Goal: Task Accomplishment & Management: Complete application form

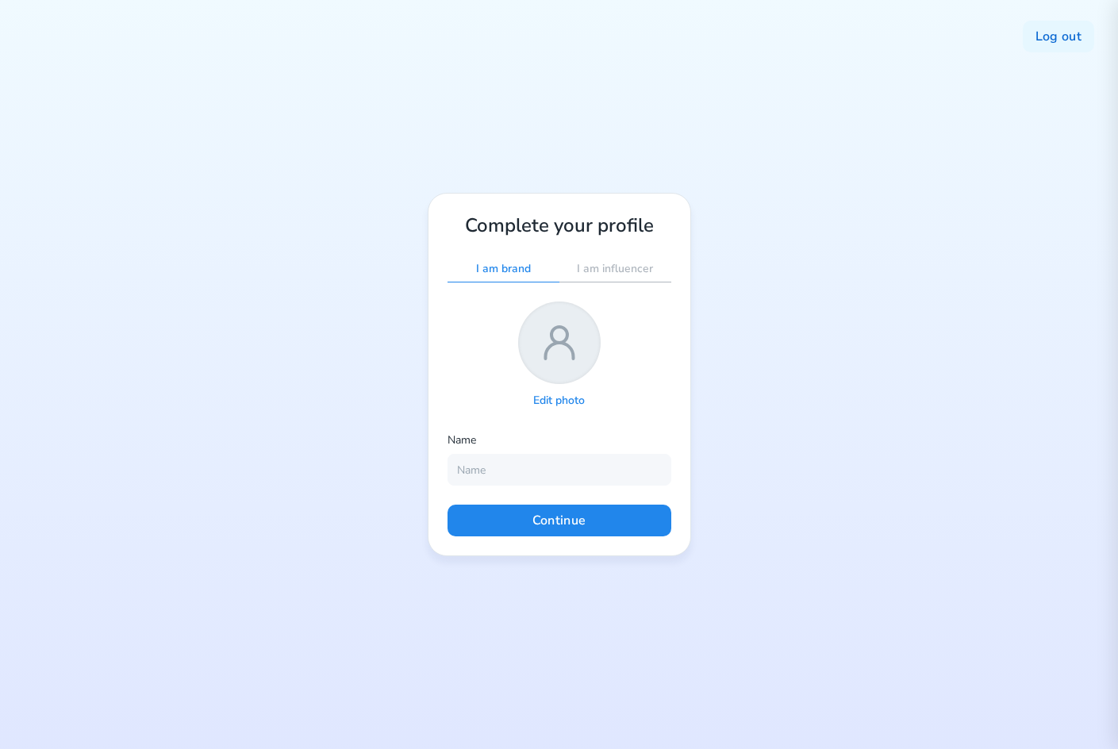
click at [547, 396] on p "Edit photo" at bounding box center [559, 401] width 52 height 15
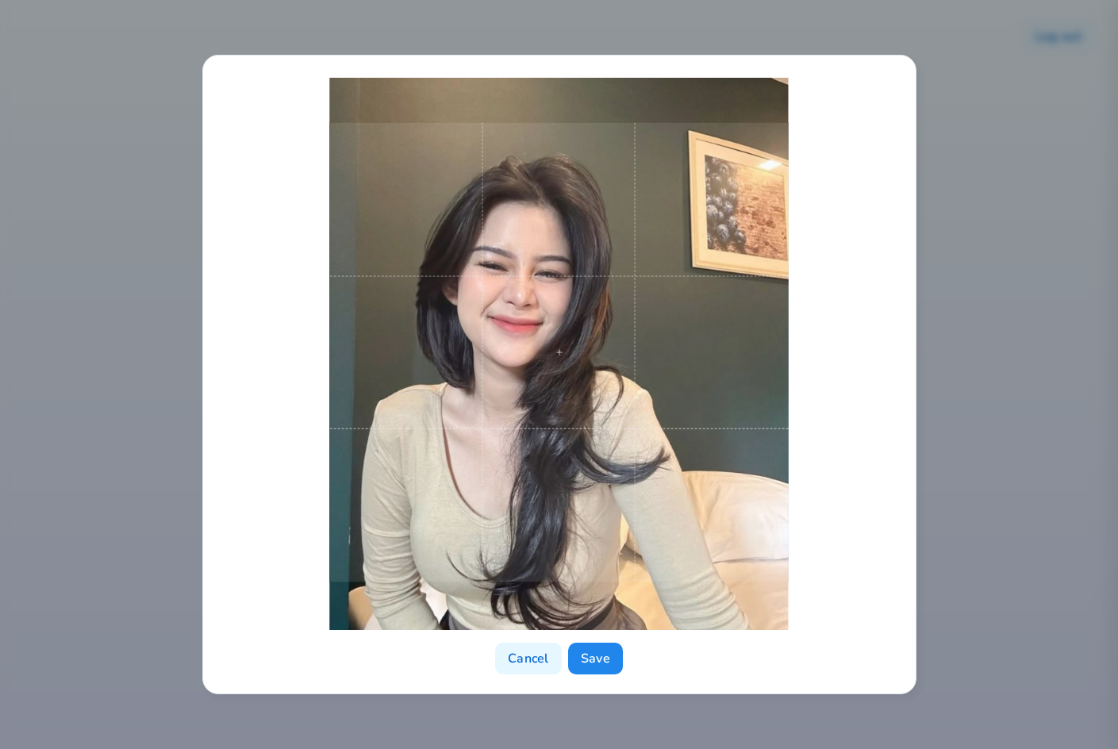
click at [577, 475] on span at bounding box center [559, 353] width 460 height 460
click at [585, 658] on button "Save" at bounding box center [595, 659] width 55 height 32
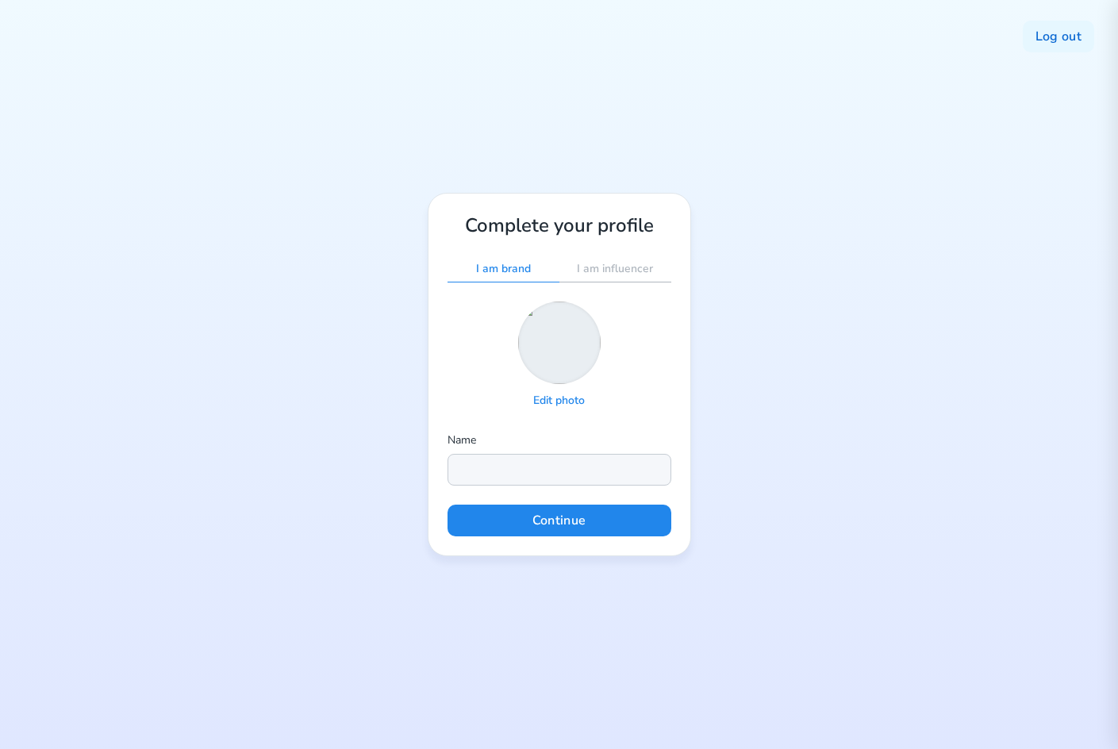
click at [541, 478] on input "text" at bounding box center [560, 470] width 224 height 32
type input "KONOHATOTO78"
click at [604, 524] on button "Continue" at bounding box center [560, 521] width 224 height 32
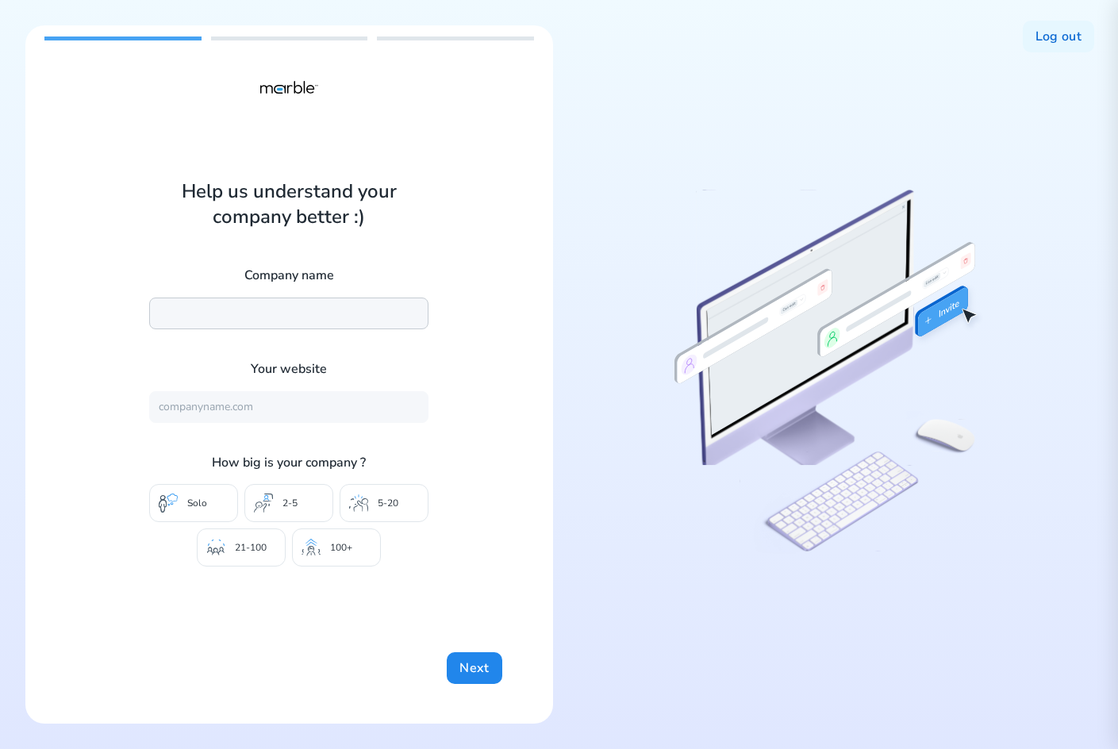
click at [250, 315] on input "text" at bounding box center [288, 314] width 279 height 32
type input "KONOHATOTO78"
click at [383, 245] on div "Help us understand your company better :) Company name KONOHATOTO78 Your websit…" at bounding box center [288, 373] width 279 height 388
click at [303, 423] on div "Company name KONOHATOTO78 Your website How big is your company ? Solo 2-5 5-20 …" at bounding box center [288, 416] width 279 height 299
click at [287, 409] on input "text" at bounding box center [288, 407] width 279 height 32
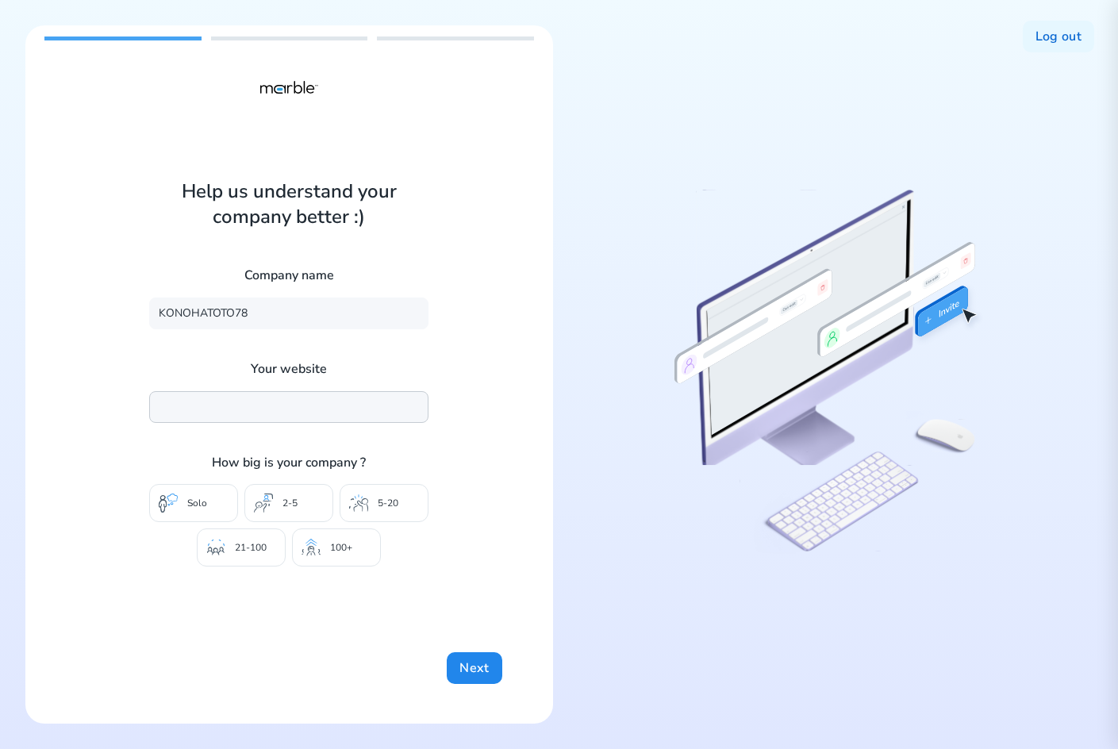
click at [316, 400] on input "text" at bounding box center [288, 407] width 279 height 32
paste input "https://office.library.tu.ac.th/sip2/project.html"
type input "https://office.library.tu.ac.th/sip2/project.html"
click at [479, 659] on button "Next" at bounding box center [474, 668] width 55 height 32
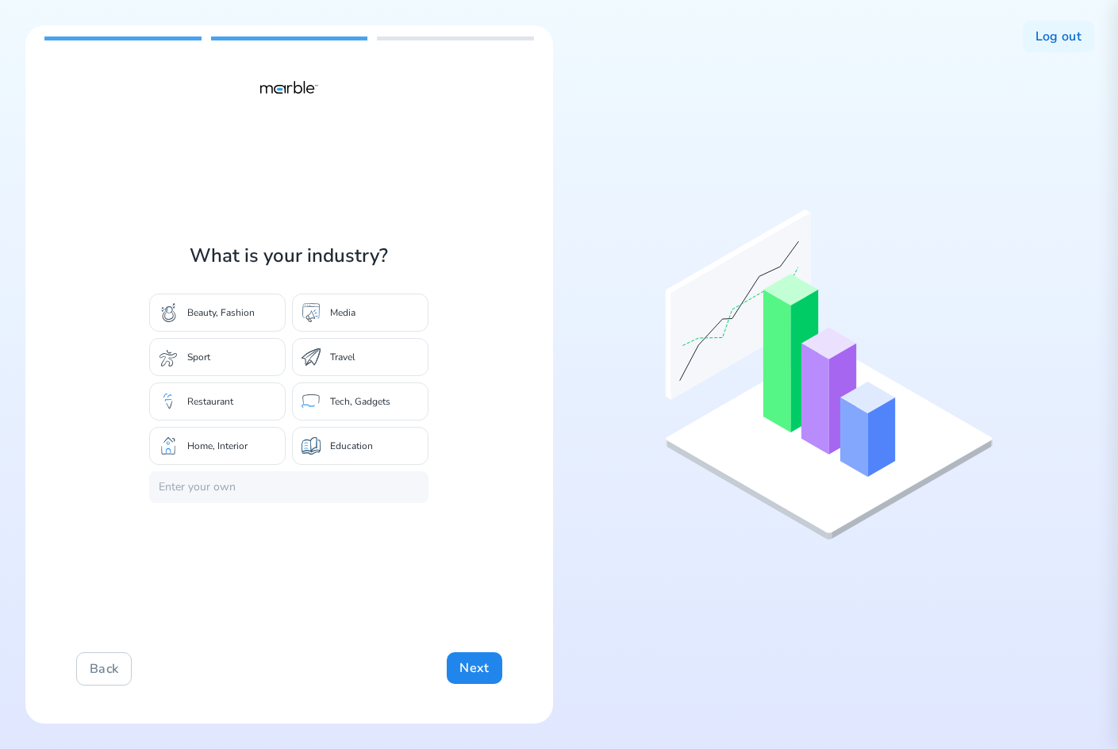
click at [377, 307] on div "Media" at bounding box center [360, 313] width 137 height 38
click at [479, 663] on button "Next" at bounding box center [474, 668] width 55 height 32
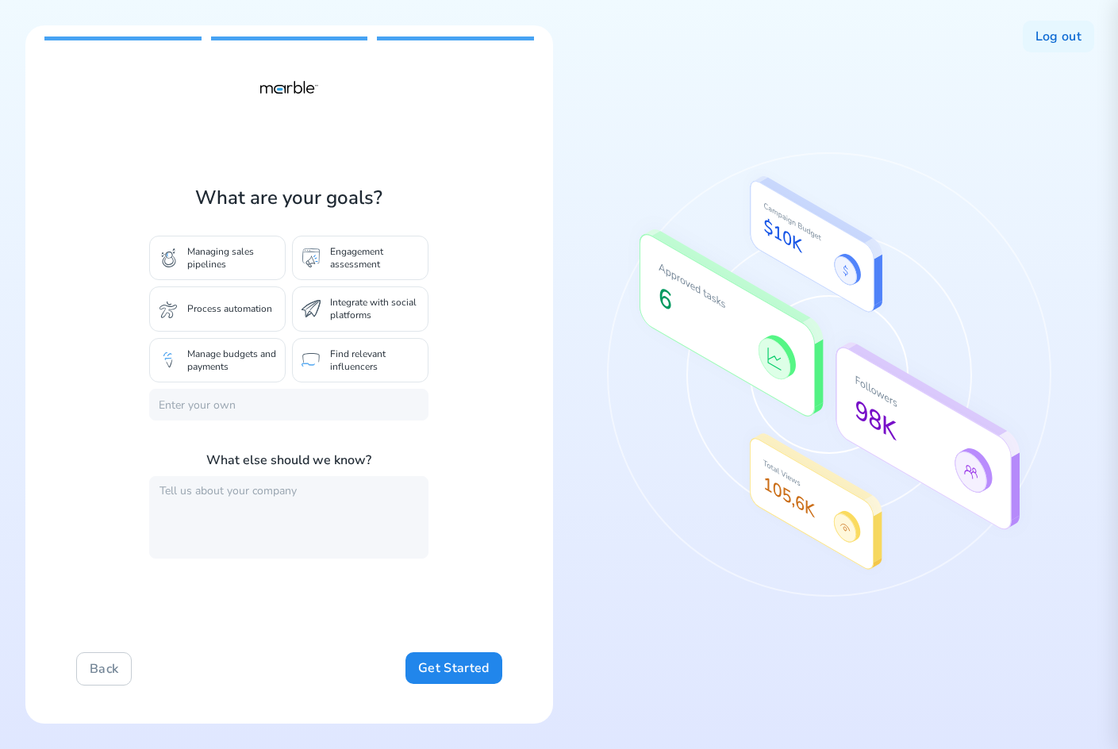
click at [246, 260] on p "Managing sales pipelines" at bounding box center [231, 257] width 89 height 25
click at [458, 656] on button "Get Started" at bounding box center [454, 668] width 96 height 32
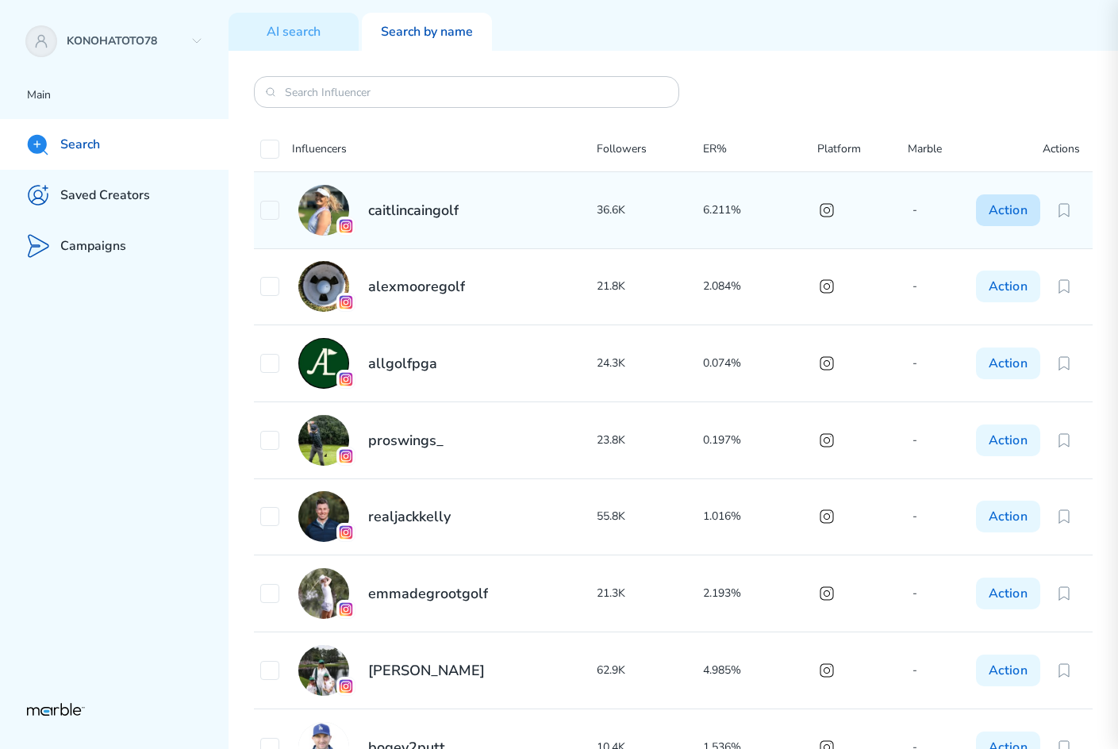
click at [1005, 212] on button "Action" at bounding box center [1008, 210] width 64 height 32
click at [267, 202] on input "checkbox" at bounding box center [269, 210] width 19 height 19
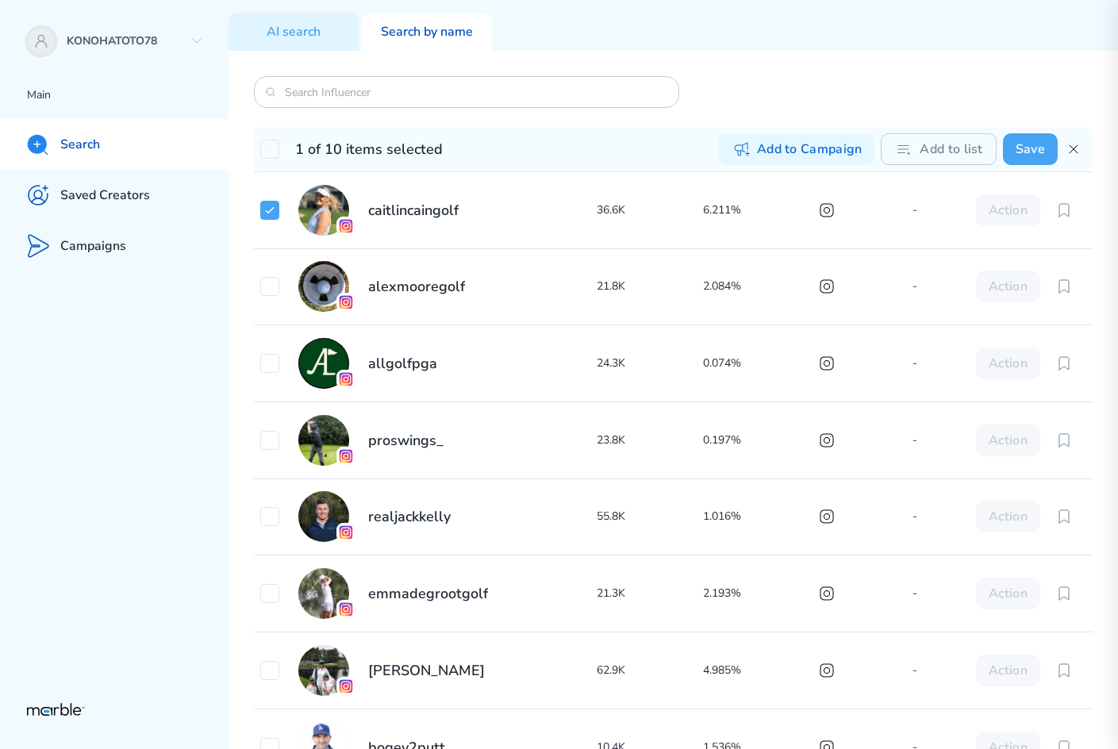
click at [1020, 156] on button "Save" at bounding box center [1030, 149] width 55 height 32
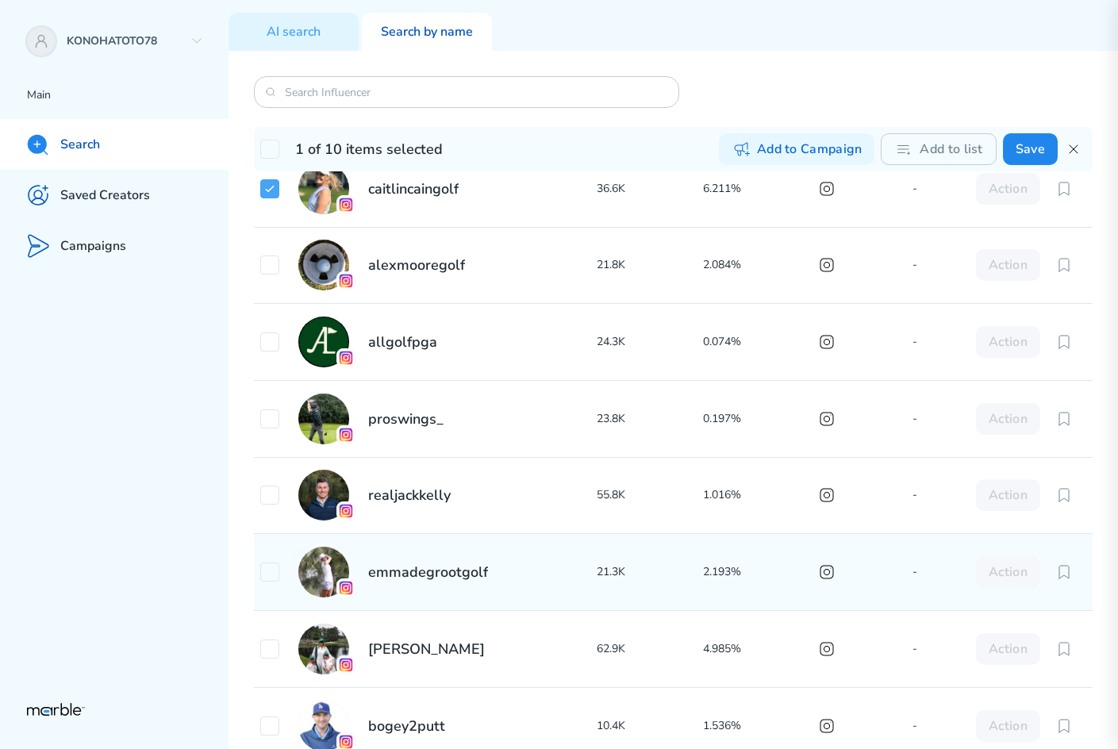
checkbox input "false"
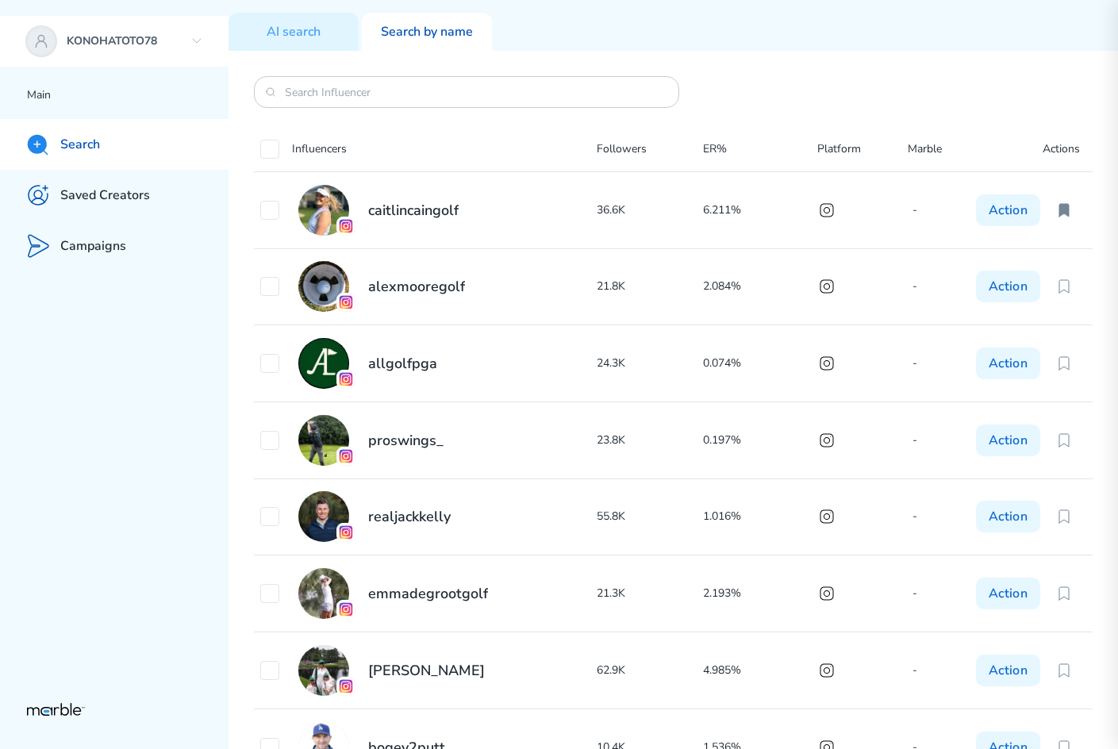
click at [39, 38] on icon at bounding box center [41, 41] width 19 height 19
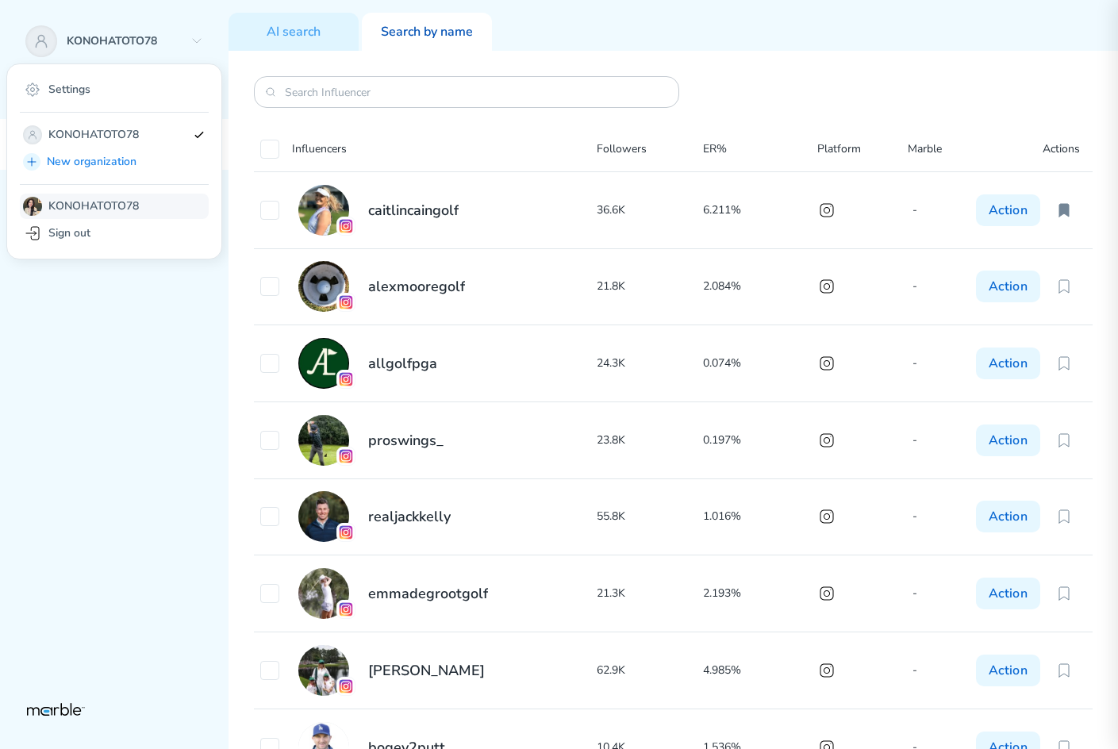
click at [106, 195] on div "KONOHATOTO78" at bounding box center [114, 206] width 189 height 25
click at [80, 202] on p "KONOHATOTO78" at bounding box center [93, 206] width 90 height 15
click at [37, 199] on img at bounding box center [32, 206] width 19 height 19
click at [77, 133] on p "KONOHATOTO78" at bounding box center [117, 134] width 138 height 19
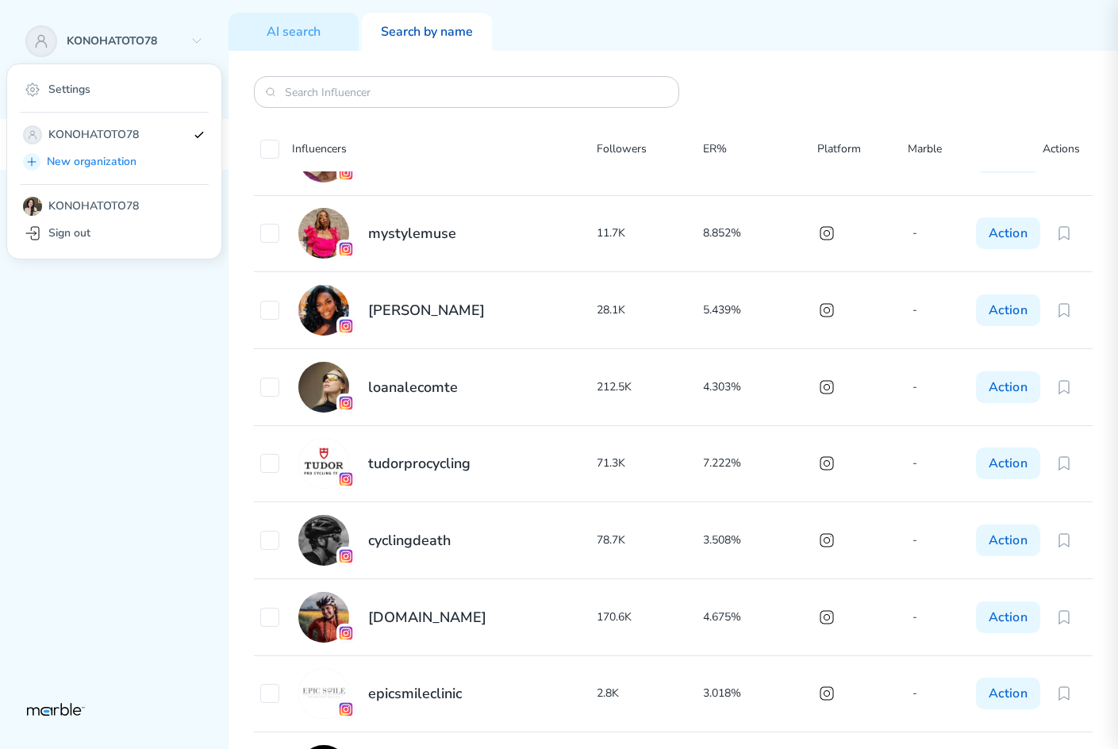
scroll to position [2040, 0]
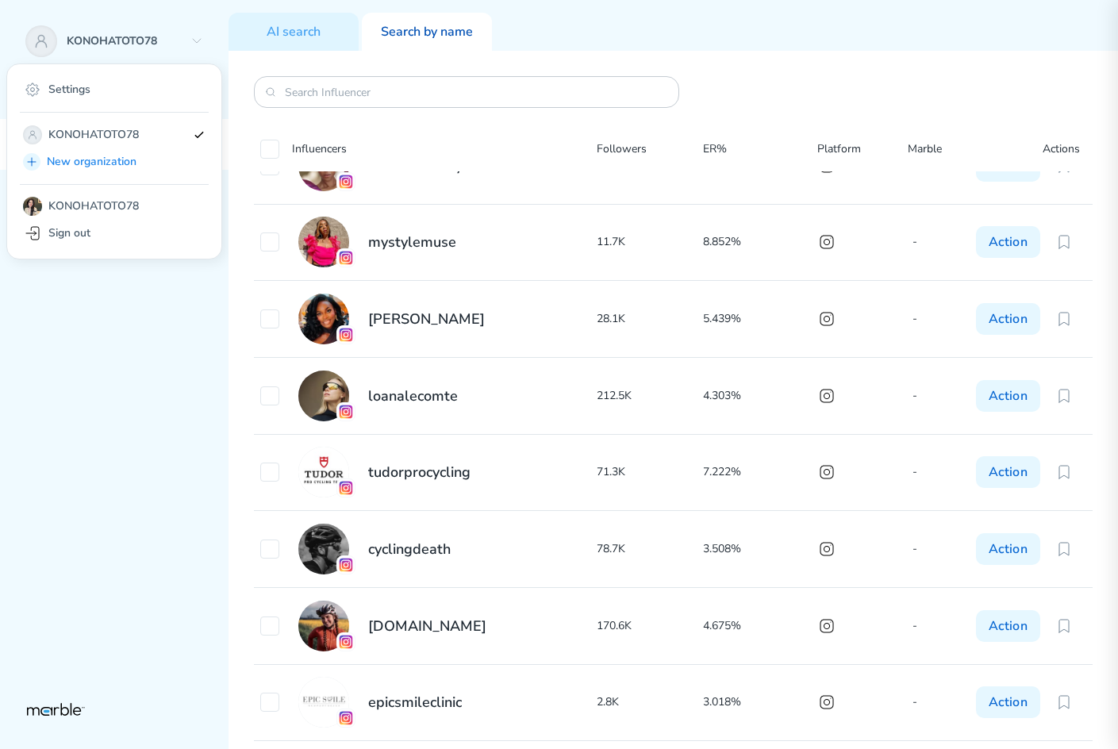
click at [85, 637] on div "KONOHATOTO78 Settings KONOHATOTO78 New organization KONOHATOTO78 Sign out Main …" at bounding box center [114, 374] width 229 height 749
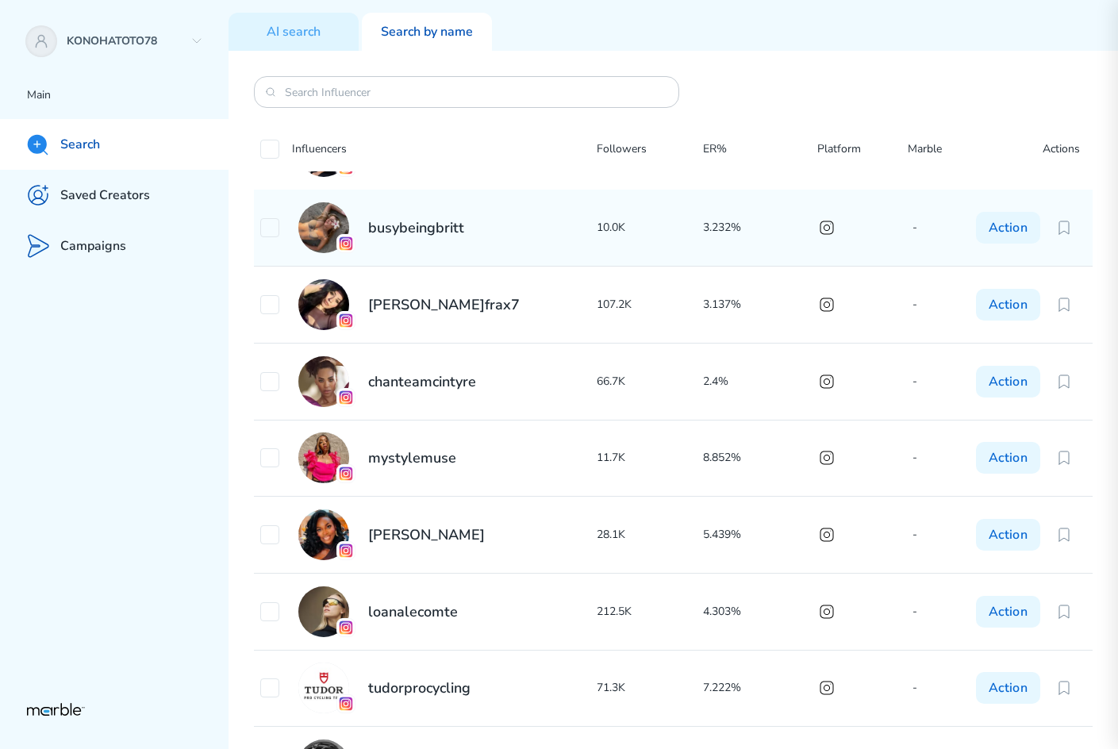
scroll to position [1802, 0]
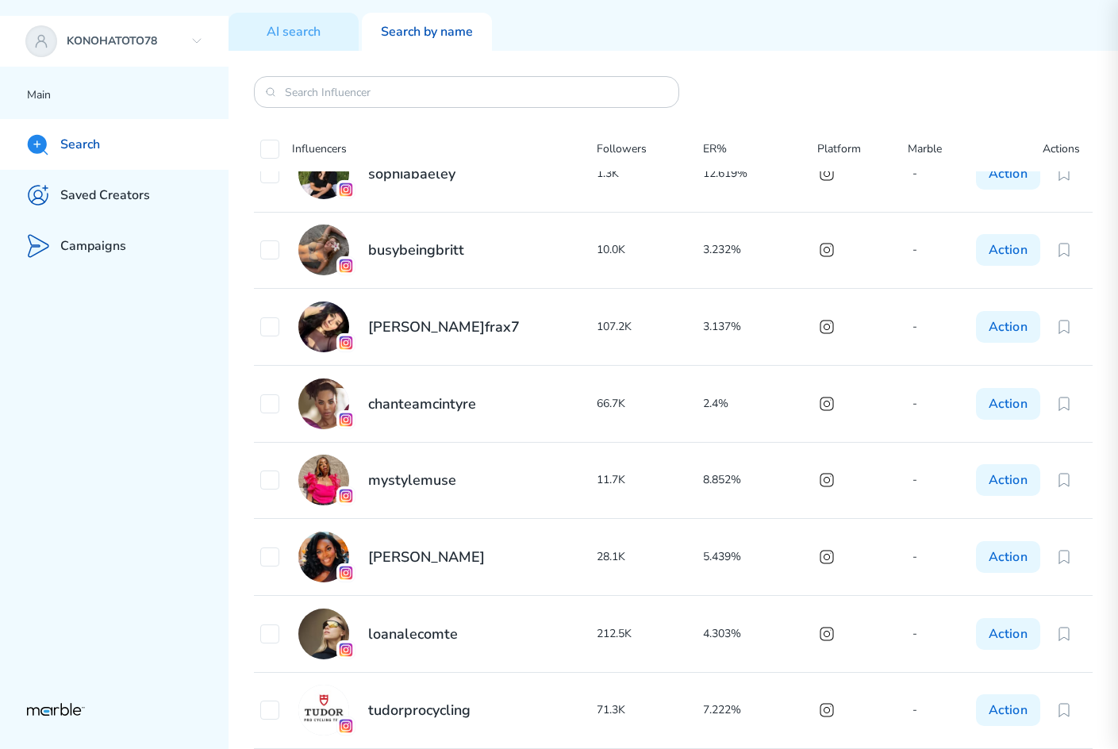
click at [142, 54] on div "KONOHATOTO78" at bounding box center [114, 41] width 229 height 51
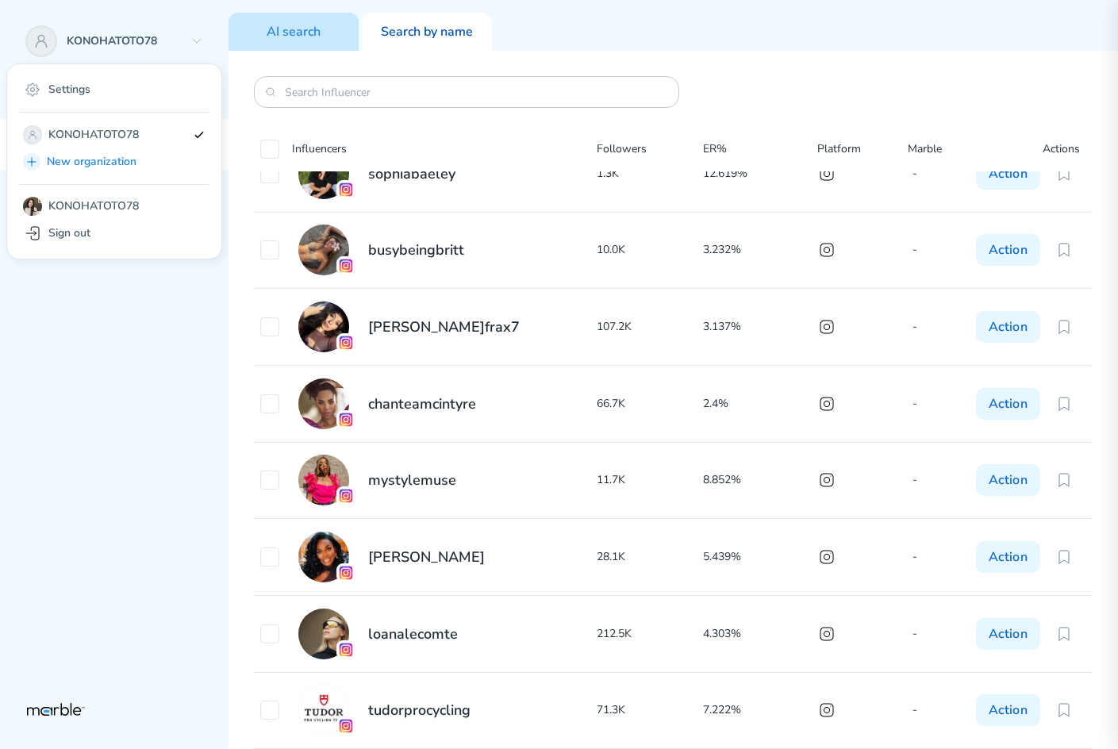
click at [290, 39] on p "AI search" at bounding box center [294, 32] width 54 height 17
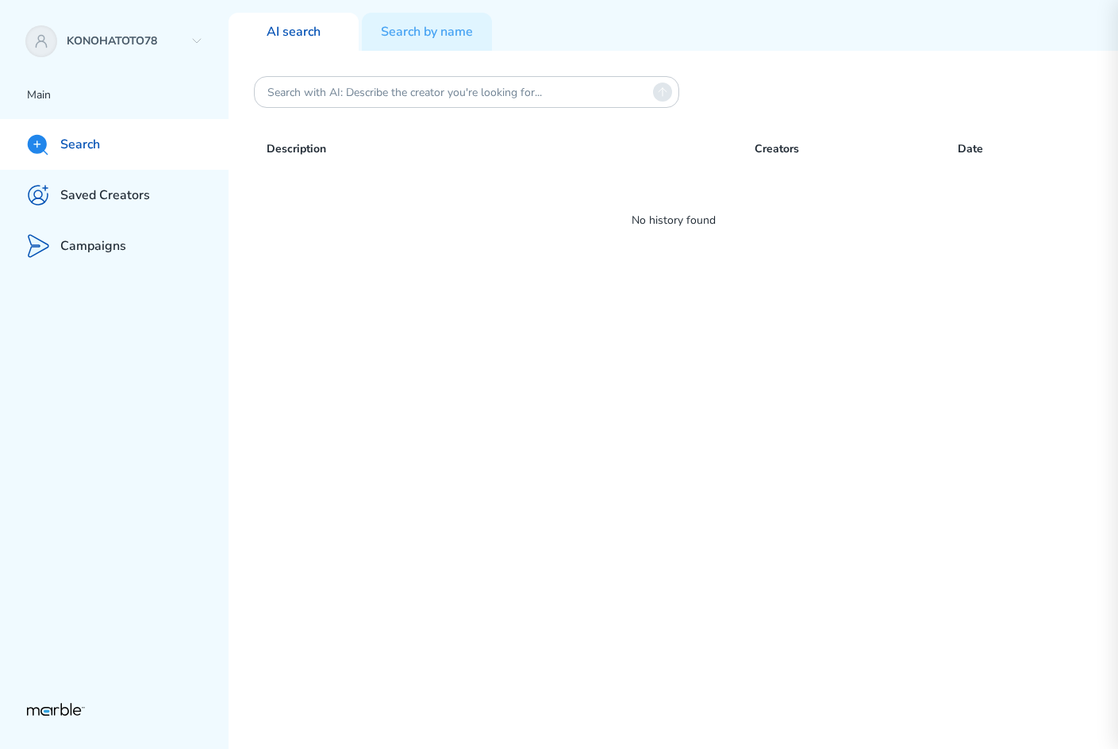
click at [789, 151] on p "Creators" at bounding box center [856, 149] width 203 height 19
click at [60, 49] on div "KONOHATOTO78" at bounding box center [114, 41] width 229 height 51
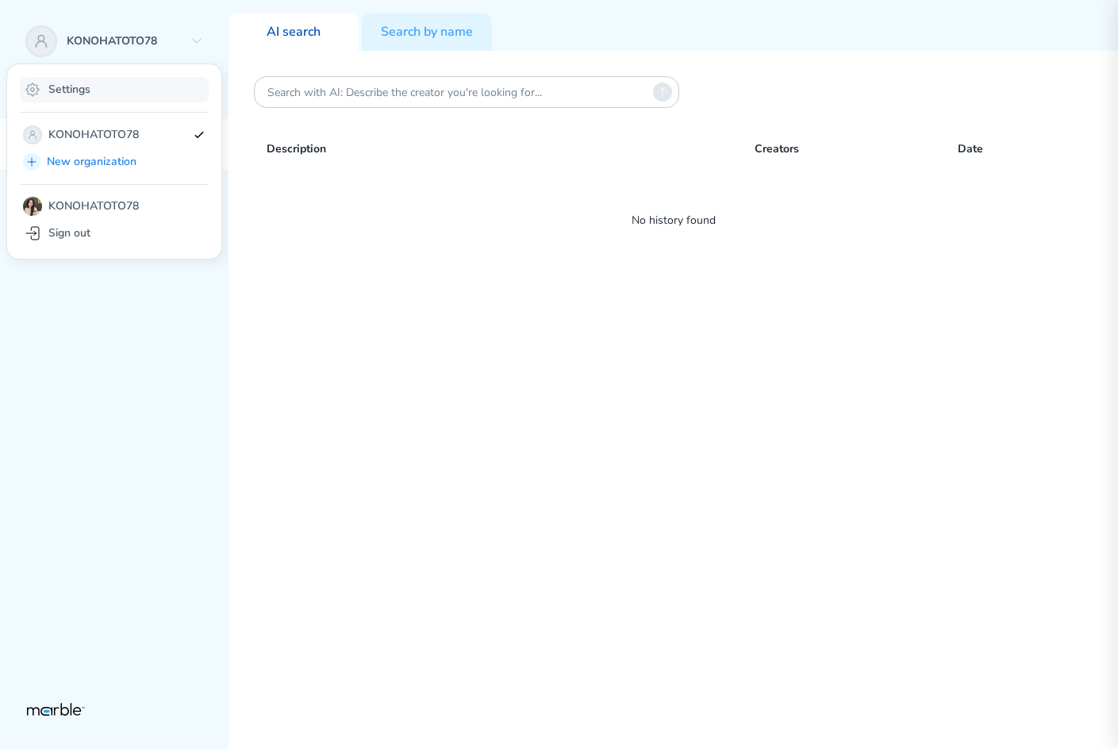
click at [80, 98] on div "Settings" at bounding box center [114, 89] width 189 height 25
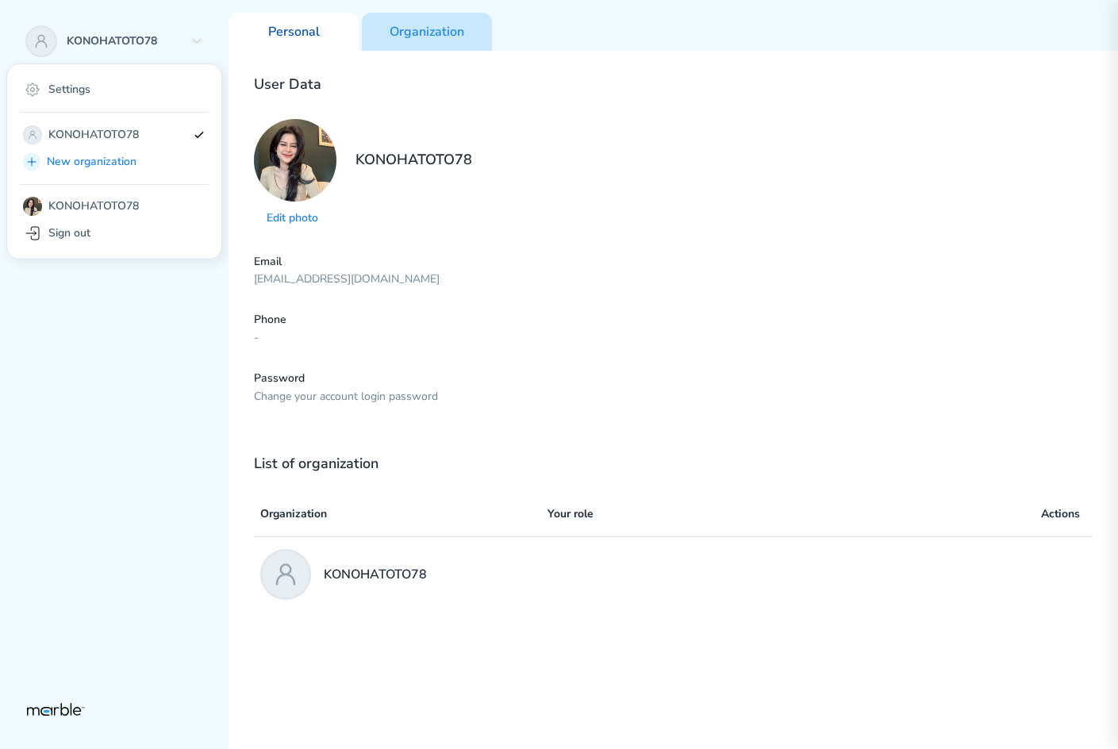
click at [407, 40] on p "Organization" at bounding box center [427, 32] width 75 height 17
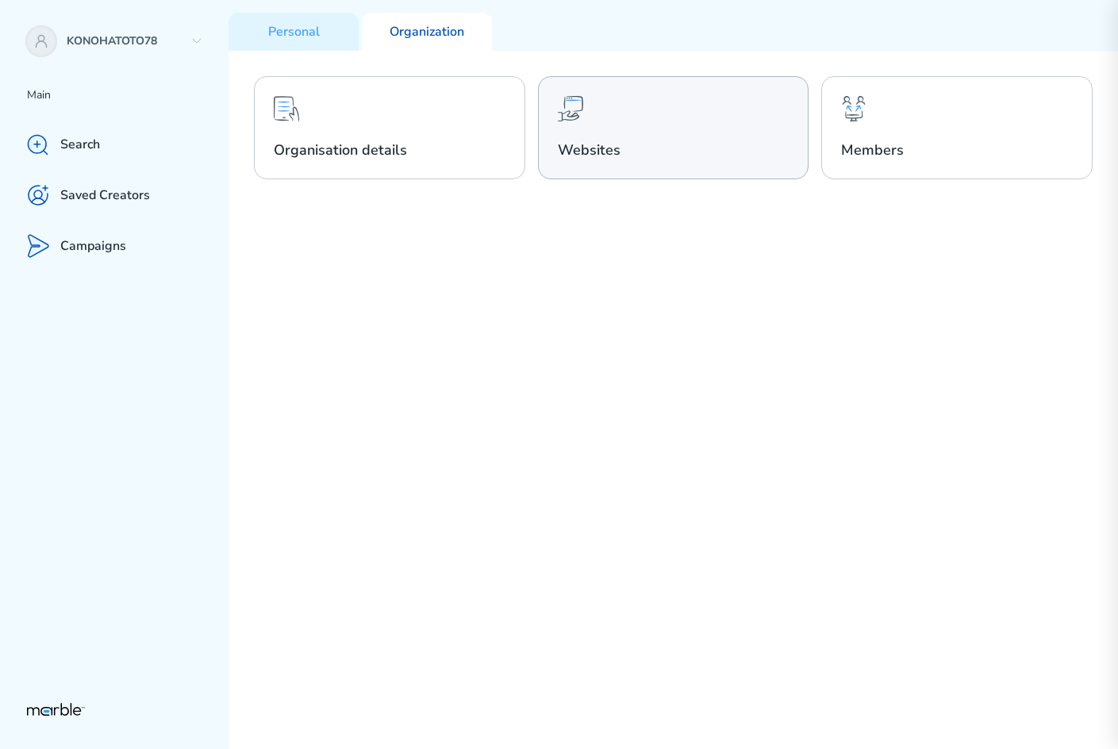
click at [622, 131] on div "Websites" at bounding box center [673, 127] width 271 height 103
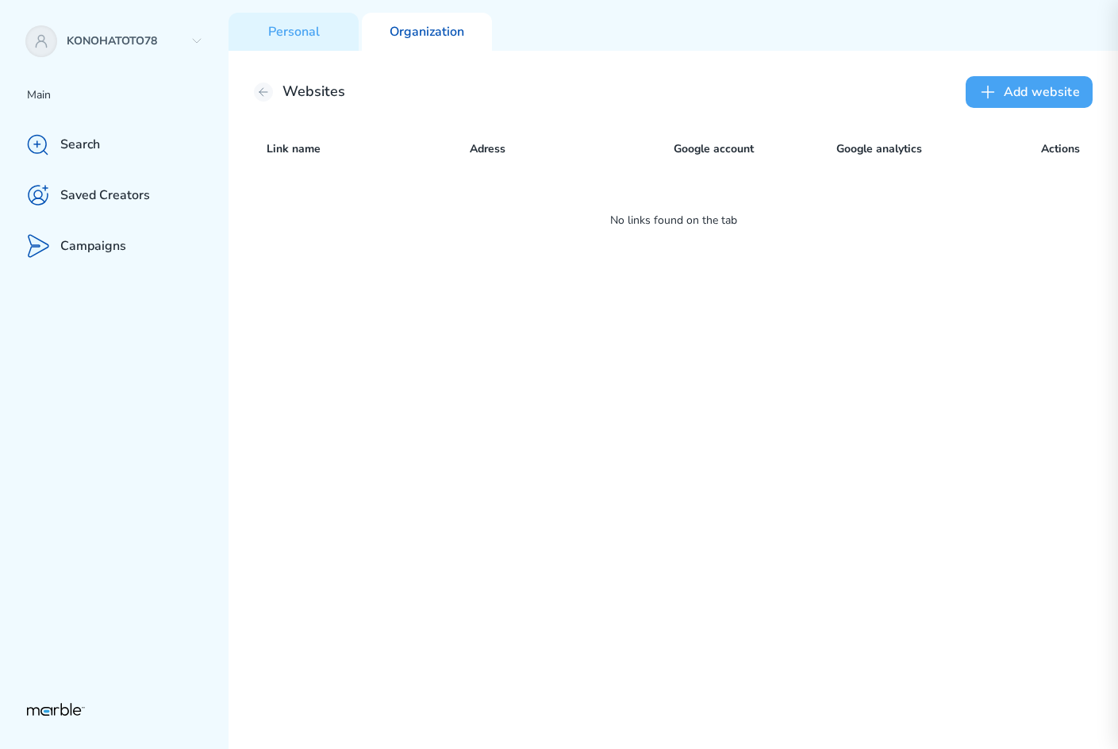
click at [980, 95] on icon at bounding box center [988, 92] width 19 height 19
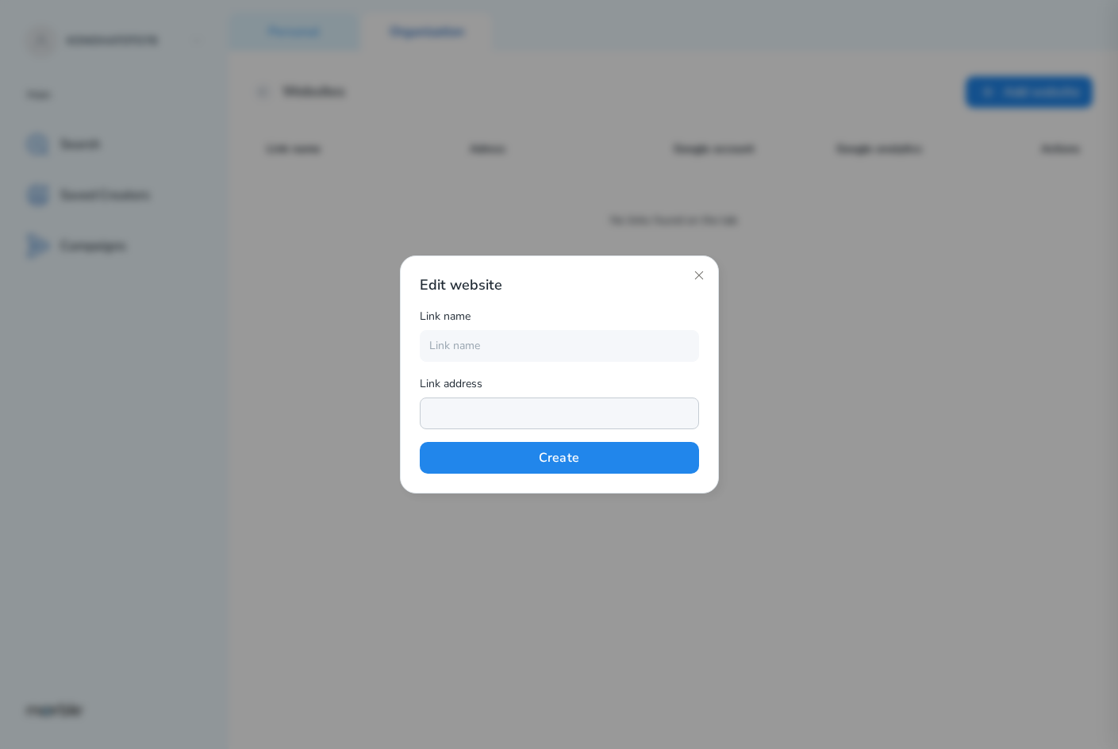
click at [479, 416] on input "text" at bounding box center [559, 414] width 279 height 32
click at [475, 340] on input "text" at bounding box center [559, 346] width 279 height 32
type input "KONOHATOTO78"
click at [484, 408] on input "text" at bounding box center [559, 414] width 279 height 32
paste input "https://office.library.tu.ac.th/sip2/project.html"
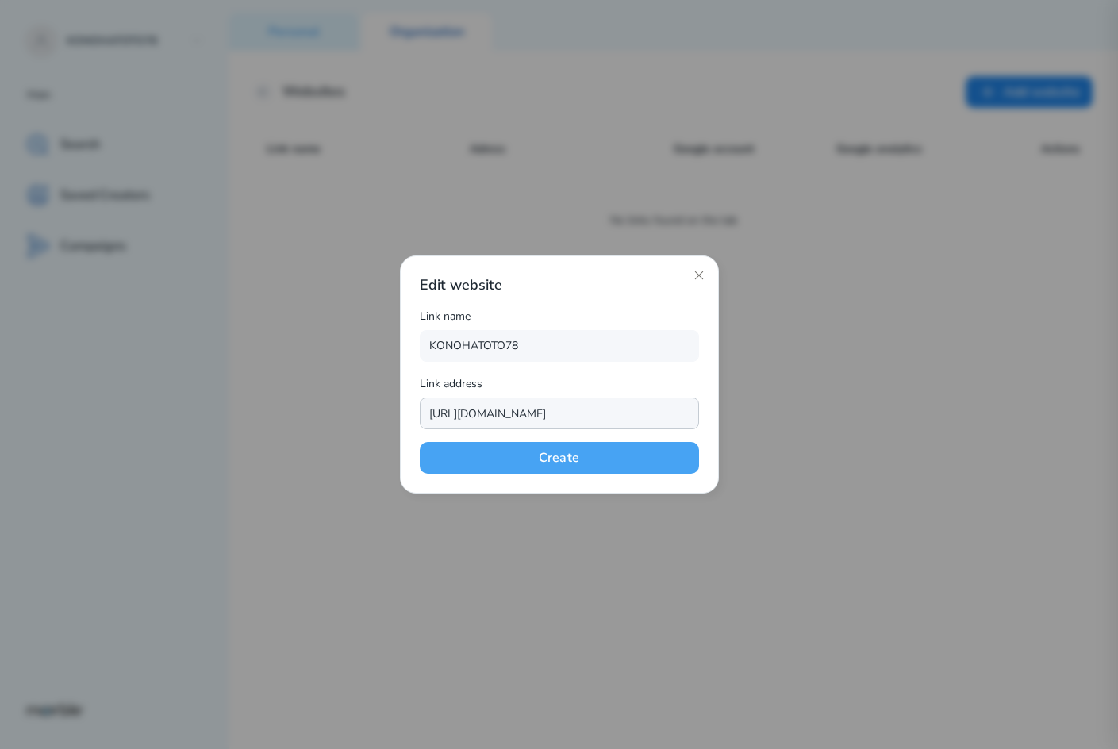
type input "https://office.library.tu.ac.th/sip2/project.html"
click at [520, 452] on button "Create" at bounding box center [559, 458] width 279 height 32
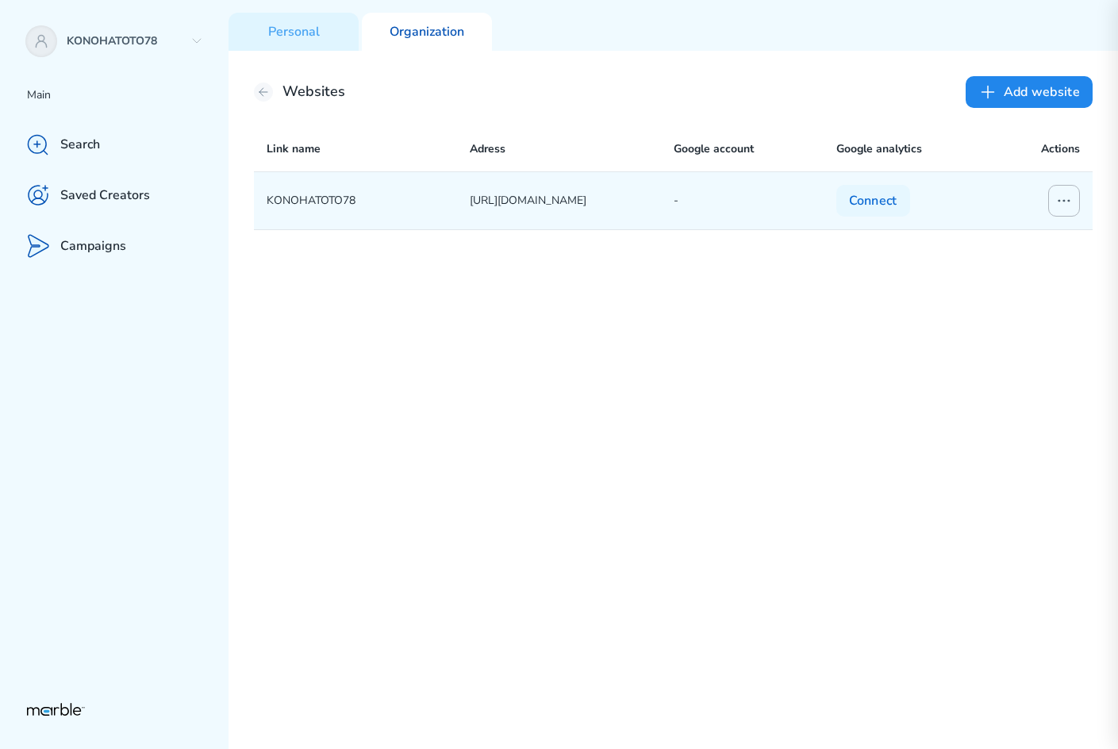
click at [1057, 205] on icon at bounding box center [1064, 200] width 19 height 19
drag, startPoint x: 637, startPoint y: 275, endPoint x: 606, endPoint y: 228, distance: 56.1
click at [636, 275] on div "KONOHATOTO78 https://office.library.tu.ac.th/sip2/project.html - Connect Edit w…" at bounding box center [673, 460] width 839 height 578
click at [591, 199] on p "https://office.library.tu.ac.th/sip2/project.html" at bounding box center [571, 200] width 203 height 19
click at [275, 195] on p "KONOHATOTO78" at bounding box center [368, 200] width 203 height 19
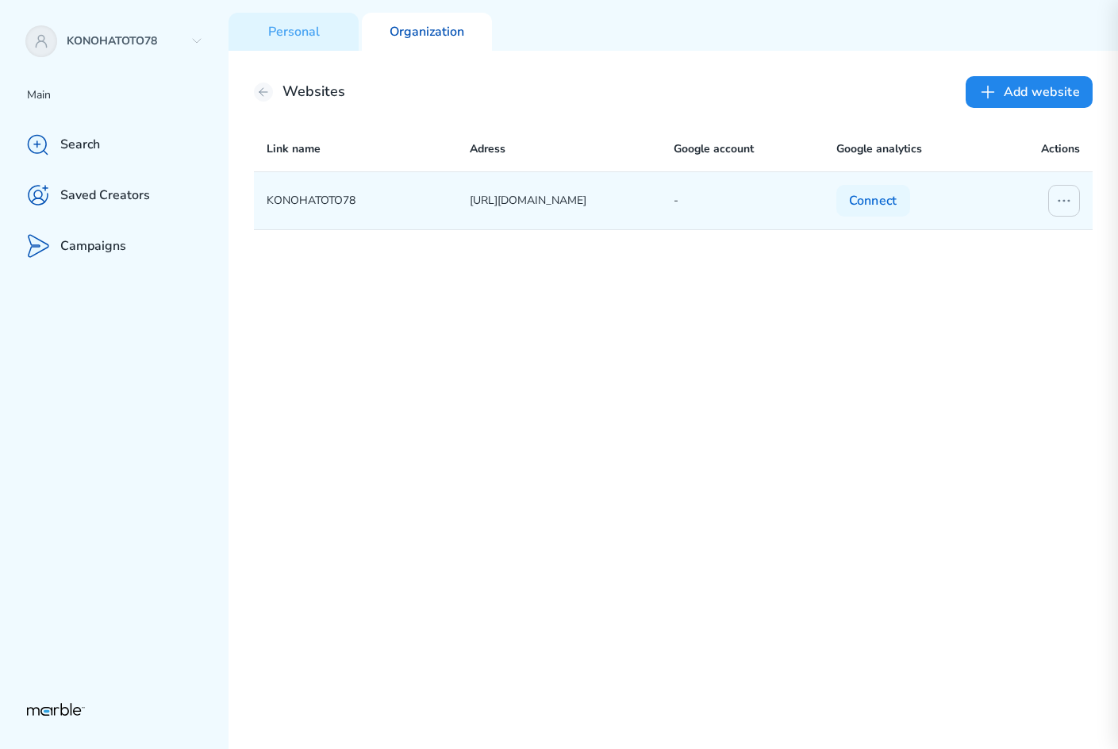
click at [303, 195] on p "KONOHATOTO78" at bounding box center [368, 200] width 203 height 19
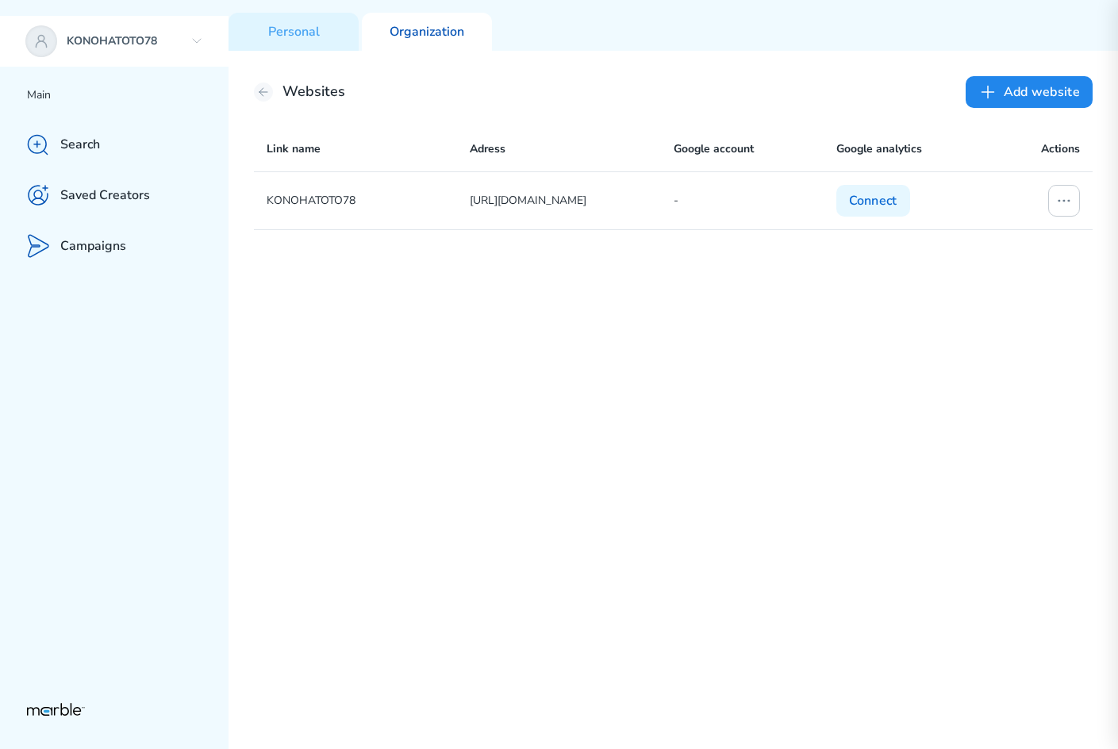
click at [127, 42] on p "KONOHATOTO78" at bounding box center [125, 41] width 117 height 15
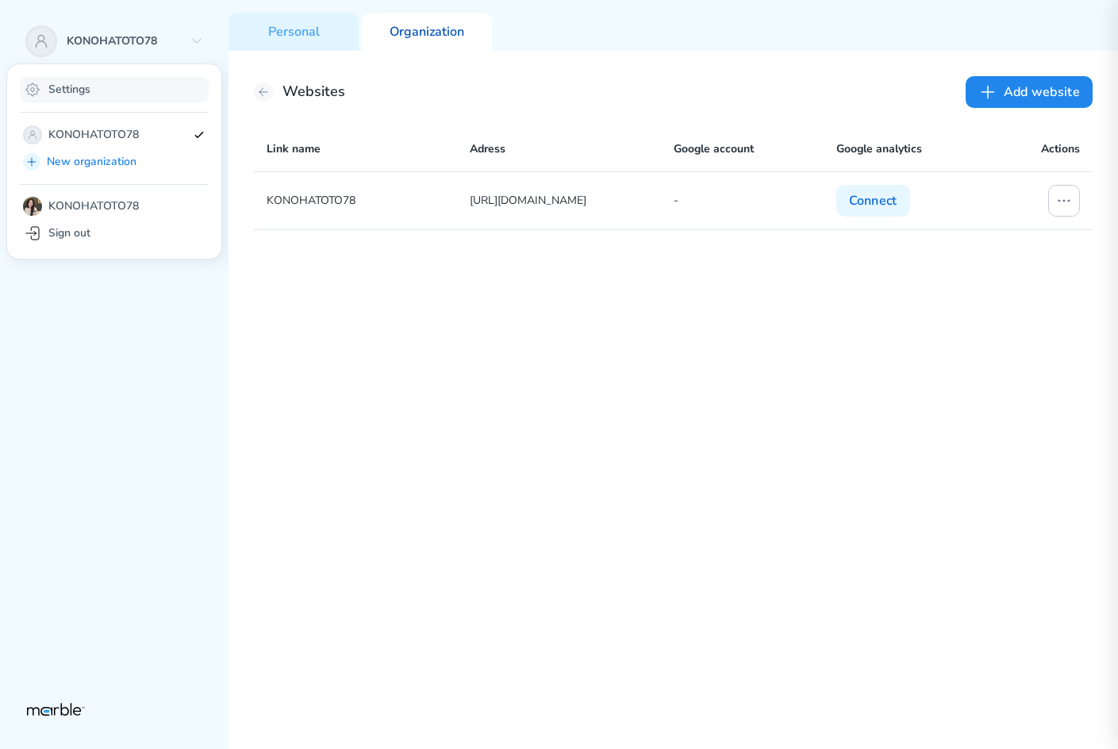
click at [121, 78] on div "Settings" at bounding box center [114, 89] width 189 height 25
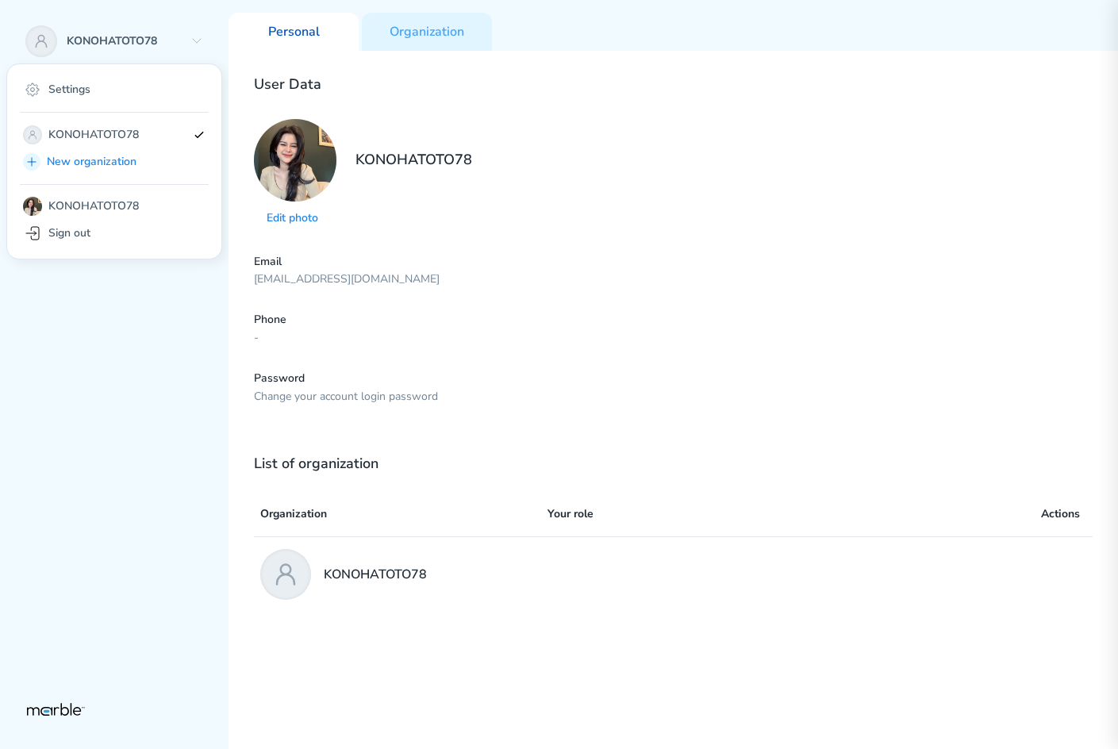
click at [359, 575] on p "KONOHATOTO78" at bounding box center [375, 574] width 103 height 19
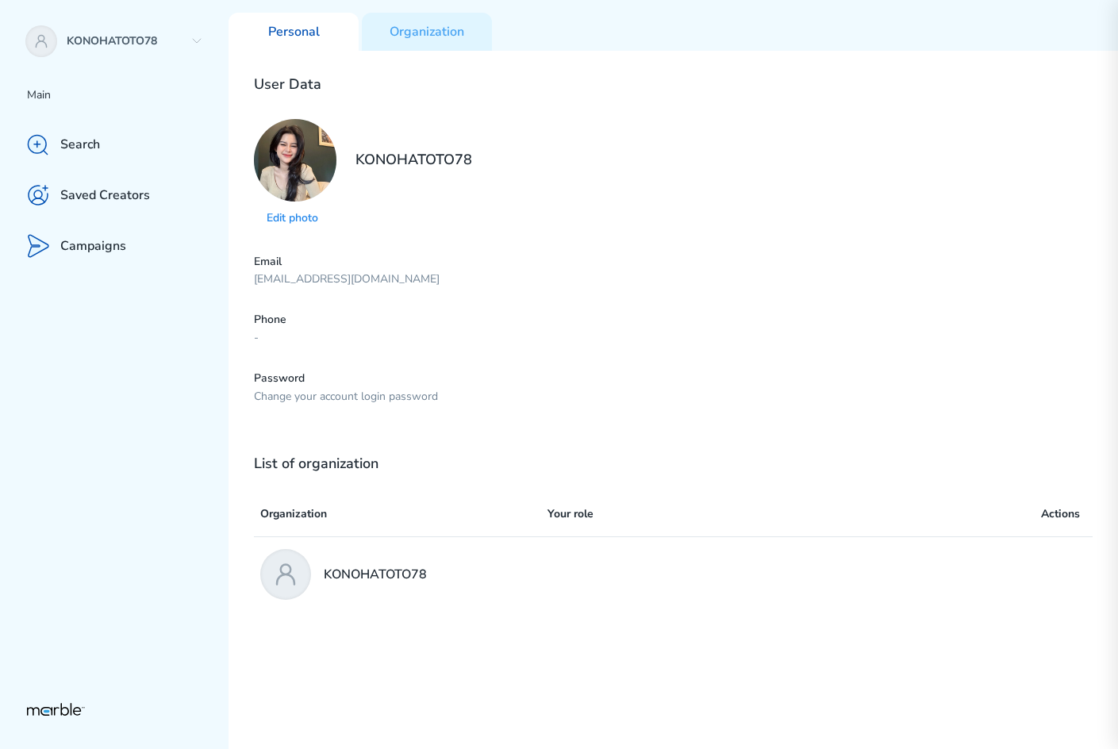
click at [284, 574] on icon at bounding box center [285, 575] width 17 height 20
drag, startPoint x: 534, startPoint y: 505, endPoint x: 585, endPoint y: 515, distance: 51.8
click at [540, 508] on p "Organization" at bounding box center [403, 514] width 287 height 19
drag, startPoint x: 585, startPoint y: 515, endPoint x: 455, endPoint y: 518, distance: 130.2
click at [578, 518] on p "Your role" at bounding box center [753, 514] width 410 height 19
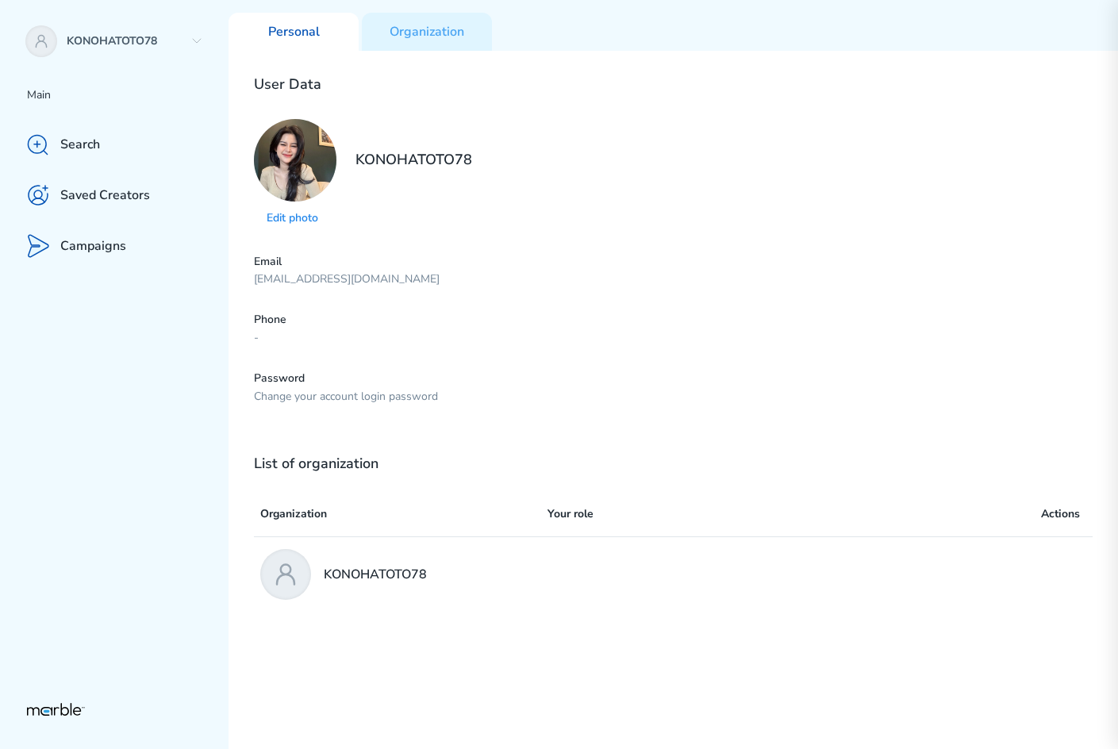
click at [275, 316] on p "Phone" at bounding box center [673, 320] width 839 height 15
click at [69, 245] on p "Campaigns" at bounding box center [93, 246] width 66 height 17
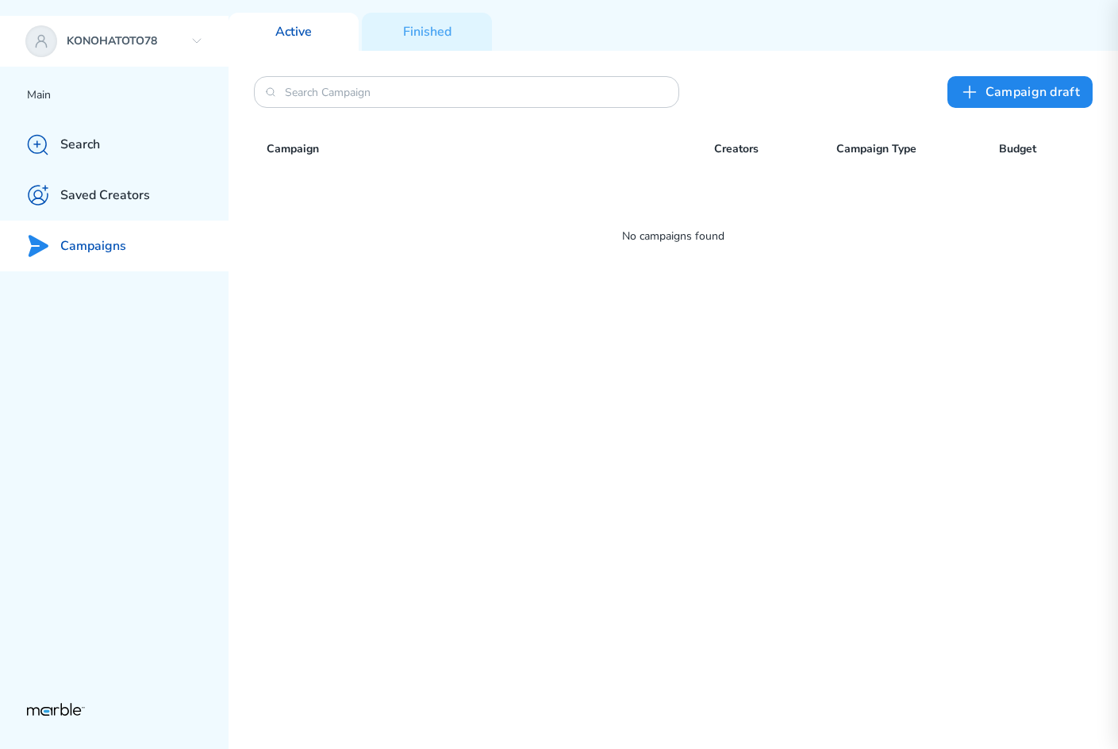
click at [60, 45] on div "KONOHATOTO78" at bounding box center [114, 41] width 229 height 51
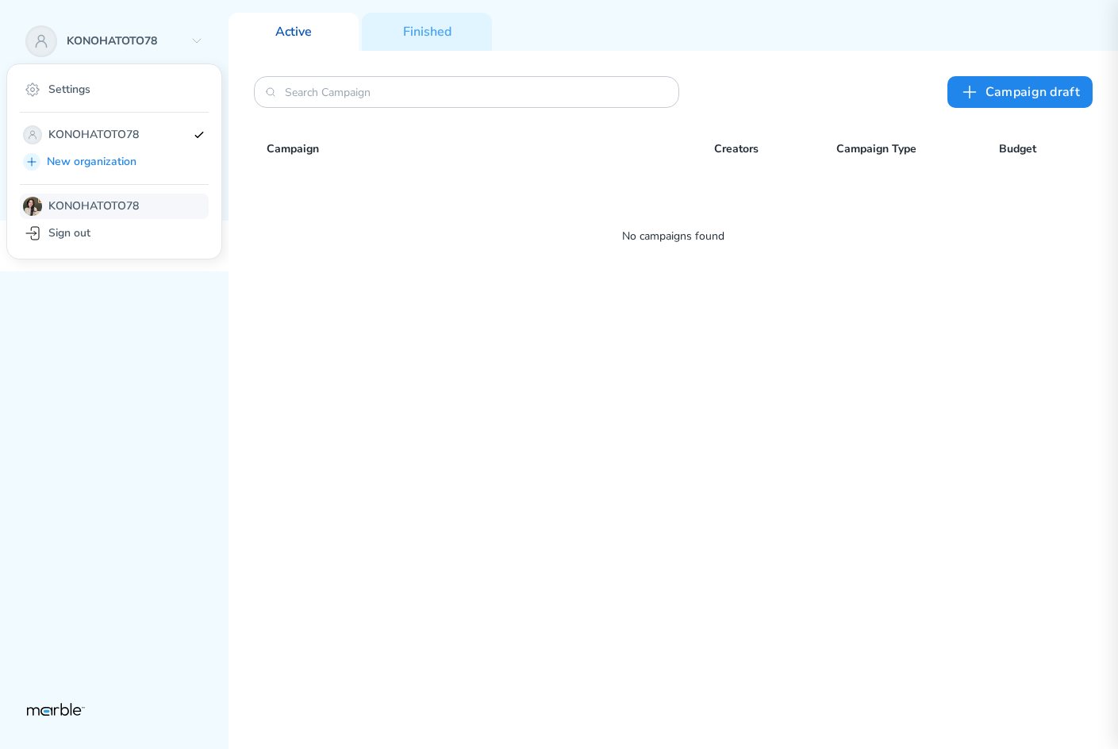
click at [45, 206] on div "KONOHATOTO78" at bounding box center [114, 206] width 189 height 25
click at [65, 133] on p "KONOHATOTO78" at bounding box center [117, 134] width 138 height 19
click at [60, 29] on div "KONOHATOTO78" at bounding box center [114, 41] width 229 height 51
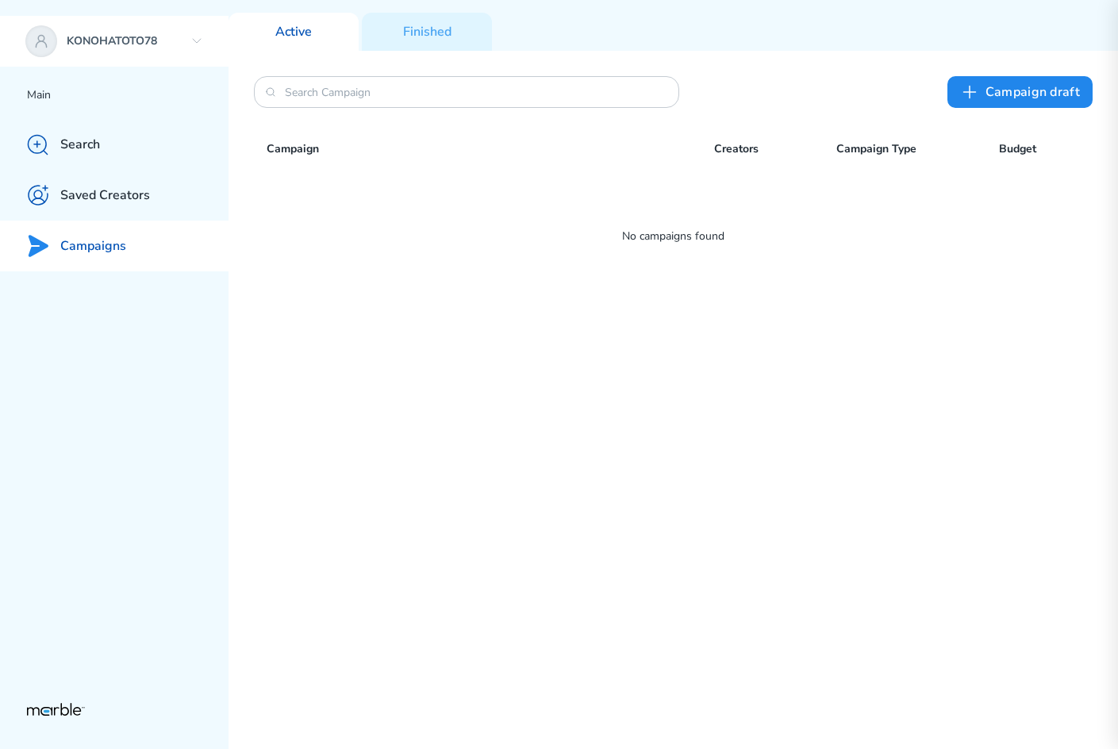
click at [43, 33] on icon at bounding box center [41, 41] width 19 height 19
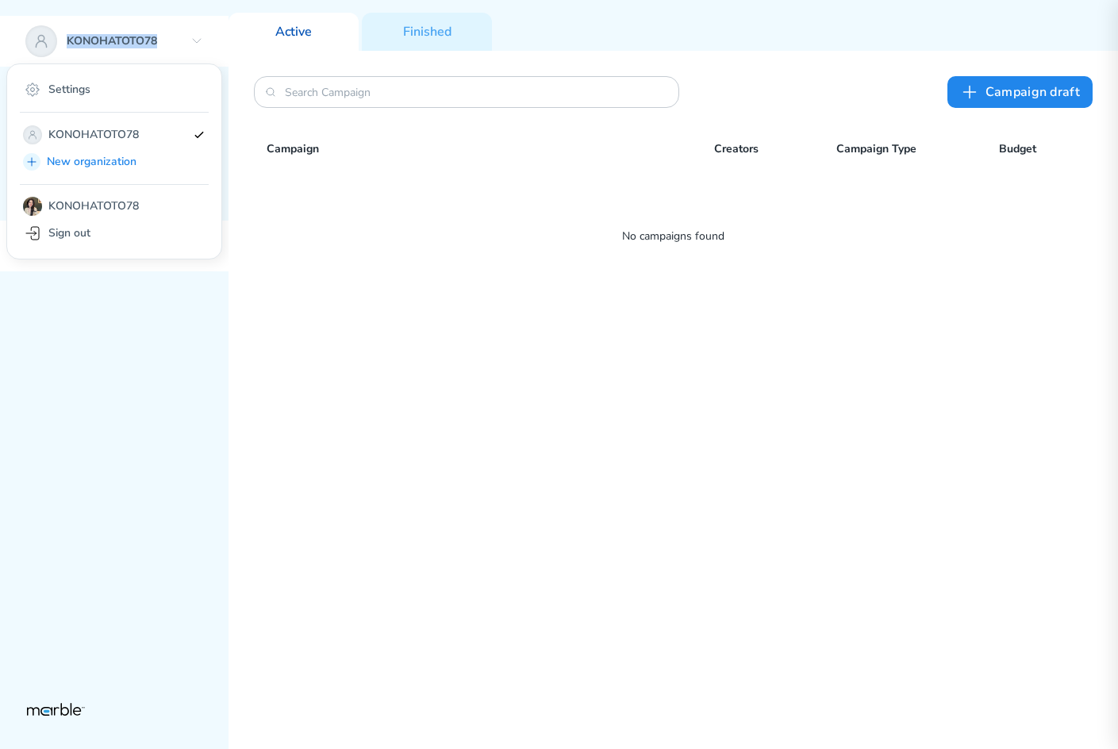
click at [43, 33] on icon at bounding box center [41, 41] width 19 height 19
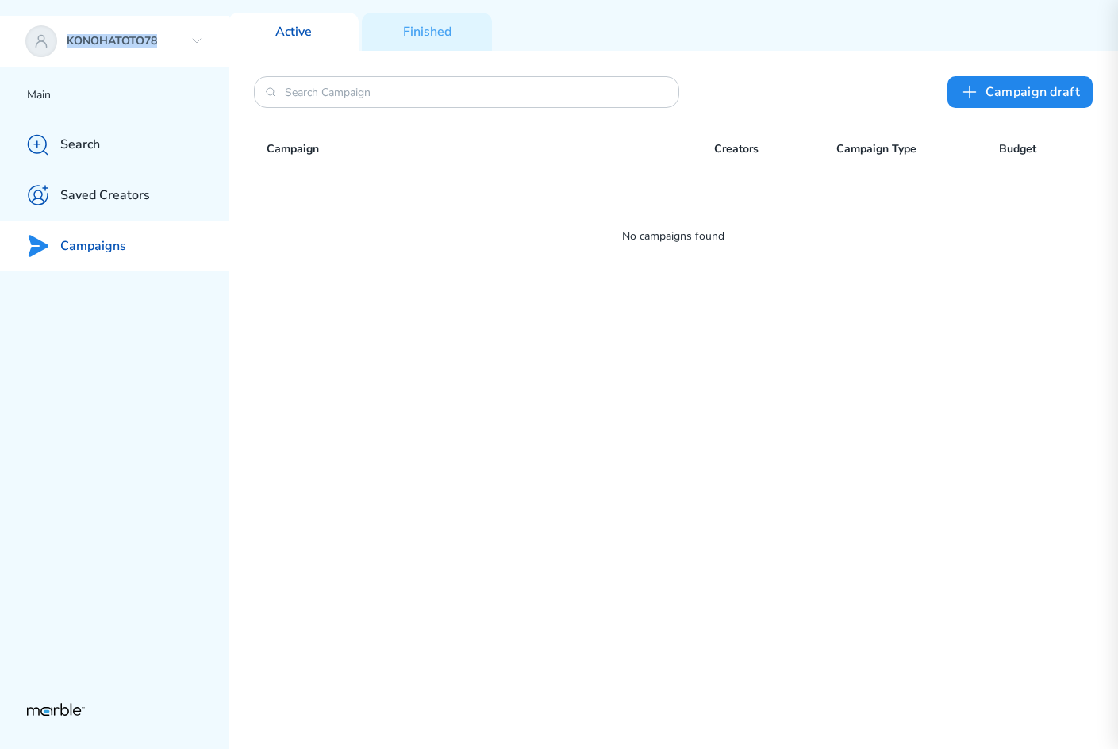
click at [43, 33] on icon at bounding box center [41, 41] width 19 height 19
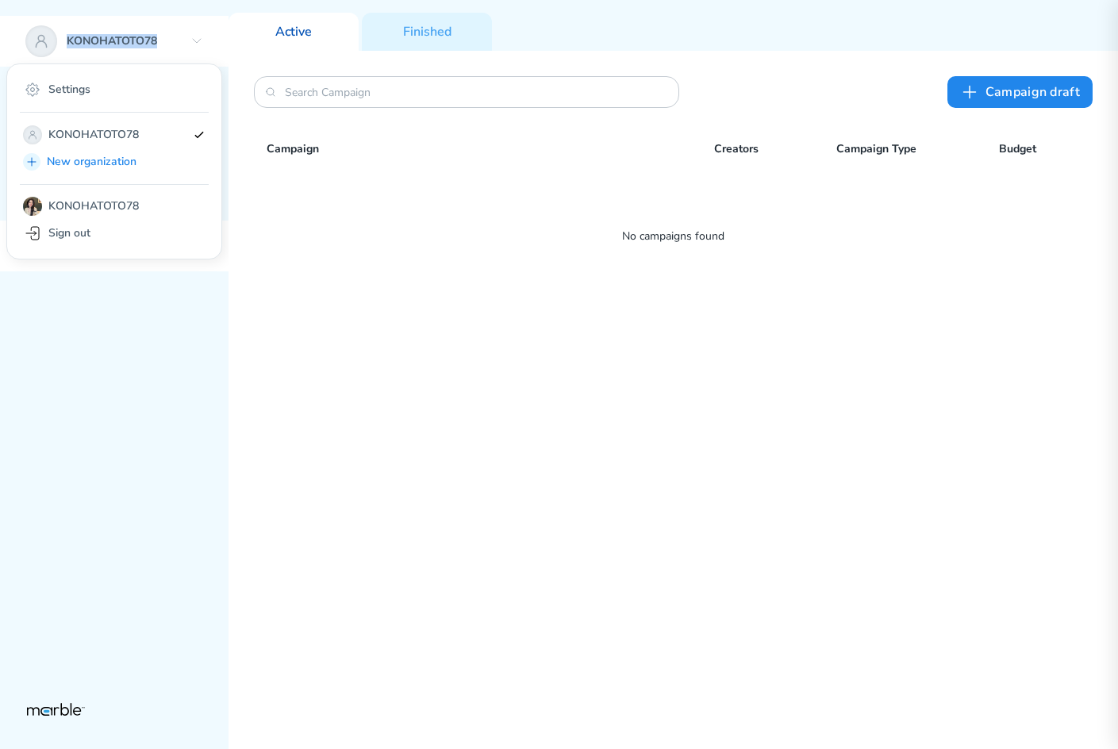
click at [43, 33] on icon at bounding box center [41, 41] width 19 height 19
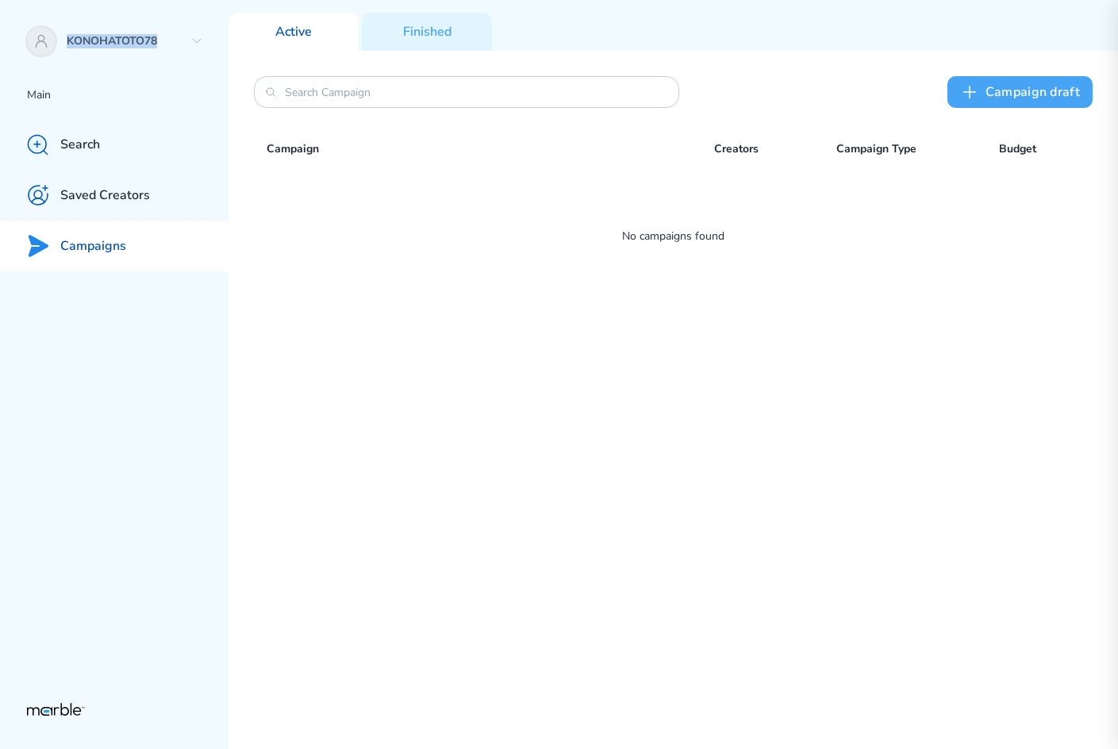
click at [951, 106] on button "Сampaign draft" at bounding box center [1020, 92] width 145 height 32
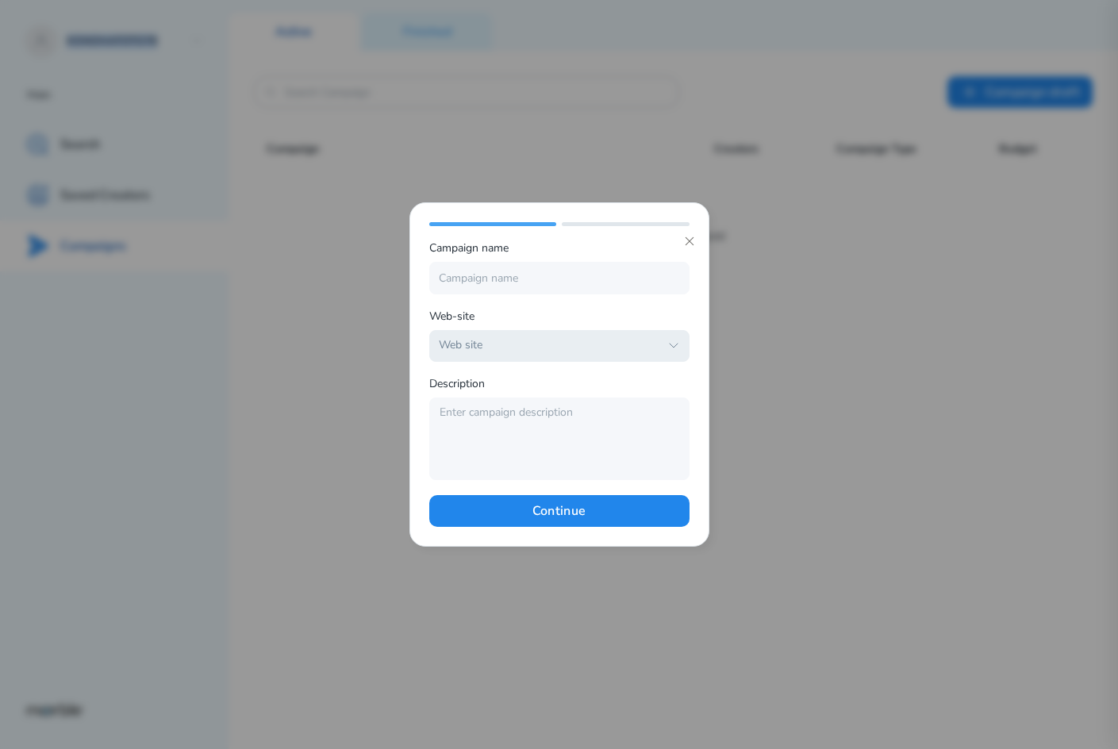
click at [559, 344] on div "Web site" at bounding box center [549, 345] width 221 height 15
click at [564, 382] on span "KONOHATOTO78 - https://office.library.tu.ac.th/sip2/project.html" at bounding box center [549, 386] width 213 height 15
click at [497, 269] on input at bounding box center [559, 278] width 260 height 32
type input "KONOHATOTO78"
click at [575, 438] on textarea at bounding box center [559, 439] width 260 height 83
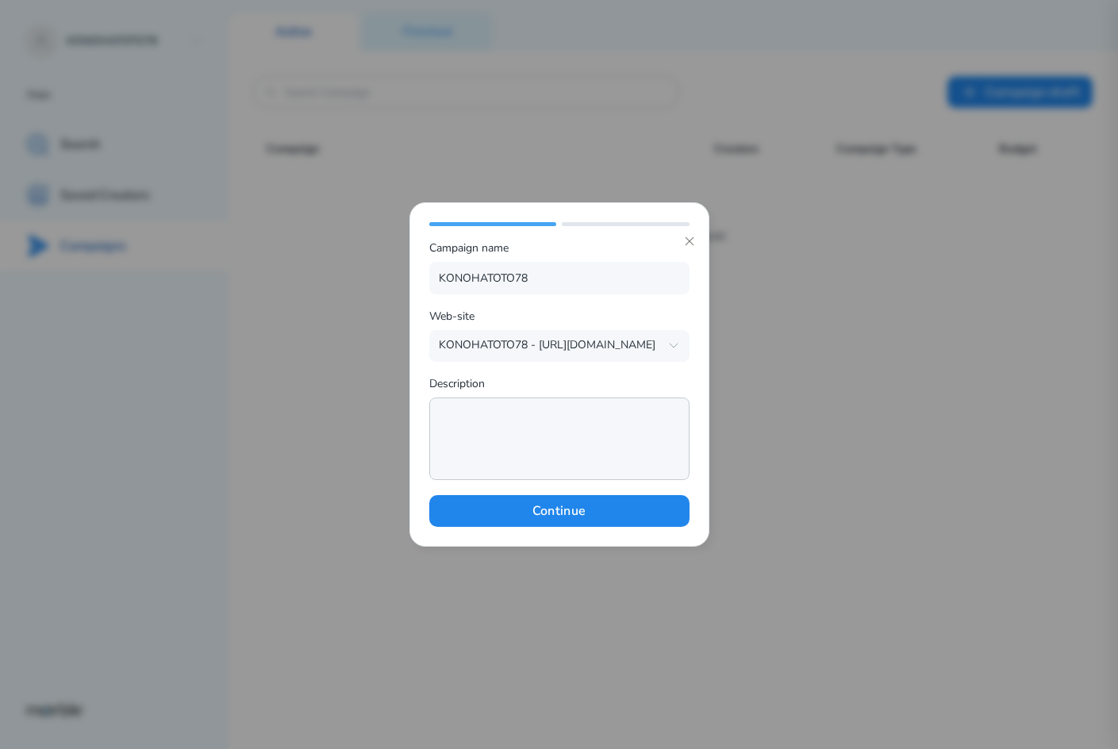
click at [591, 440] on textarea at bounding box center [559, 439] width 260 height 83
paste textarea "Di era digital saat ini, hiburan online menjadi pilihan utama banyak orang untu…"
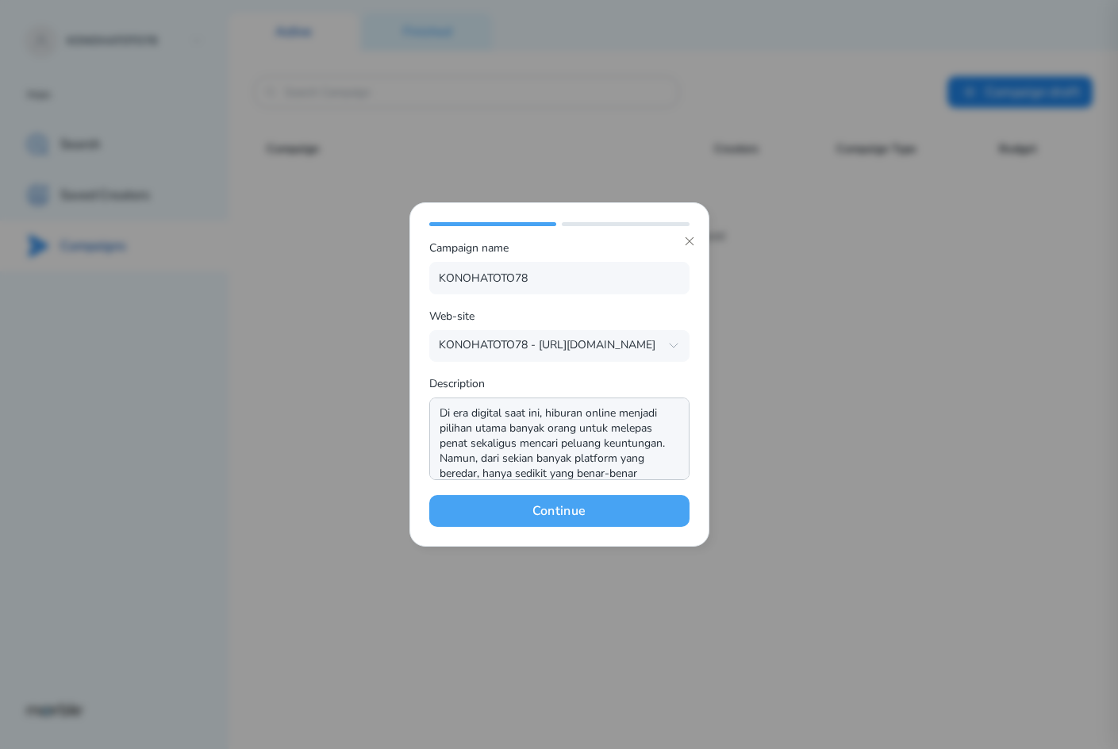
scroll to position [17, 0]
type textarea "Di era digital saat ini, hiburan online menjadi pilihan utama banyak orang untu…"
click at [587, 511] on button "Continue" at bounding box center [559, 511] width 260 height 32
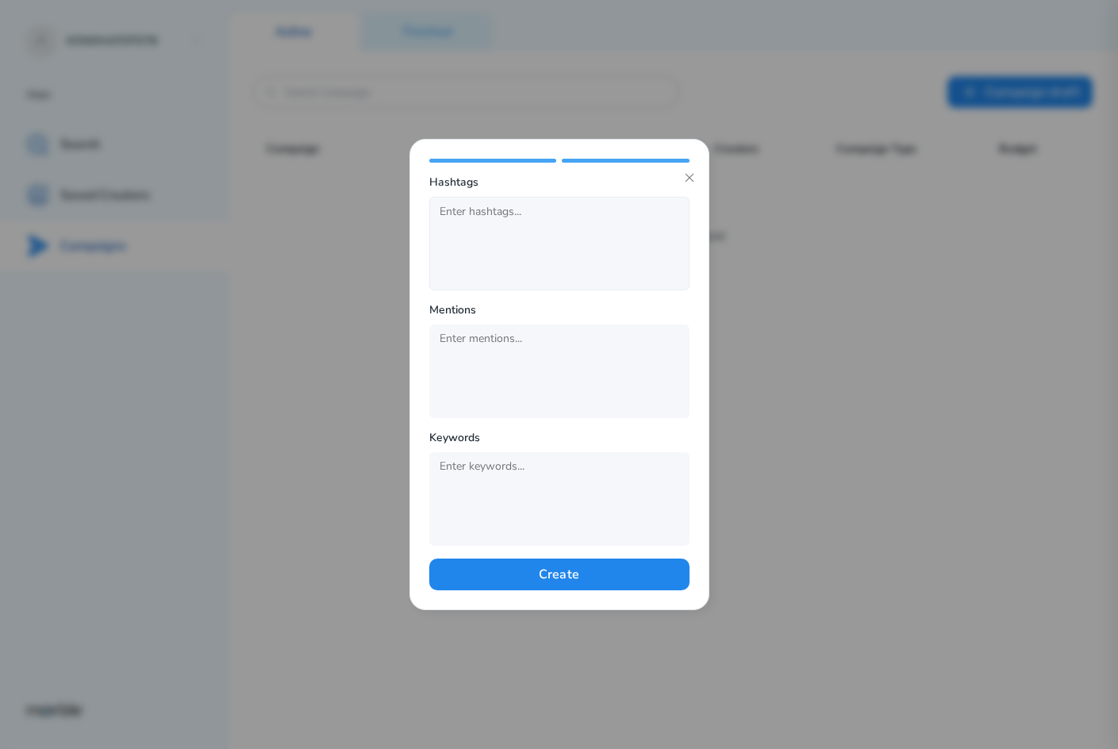
click at [532, 256] on div at bounding box center [510, 244] width 154 height 86
click at [539, 468] on input "text" at bounding box center [510, 467] width 154 height 22
type input "konohatoto78"
click at [559, 237] on div at bounding box center [510, 244] width 154 height 86
paste input "KONOHATOTO78: Pilihan Hiburan Online Paling Aman & Menguntungkan untuk Semua Pe…"
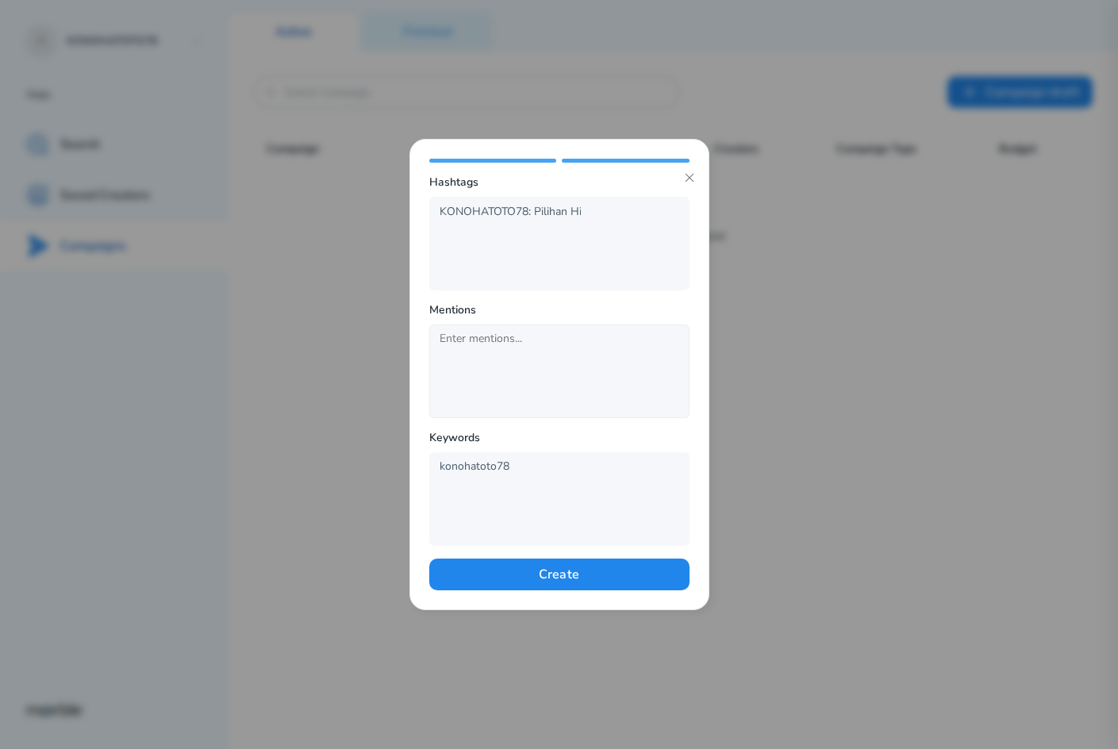
scroll to position [0, 355]
type input "KONOHATOTO78: Pilihan Hiburan Online Paling Aman & Menguntungkan untuk Semua Pe…"
click at [561, 349] on input "text" at bounding box center [510, 340] width 154 height 22
click at [540, 403] on div at bounding box center [510, 372] width 154 height 86
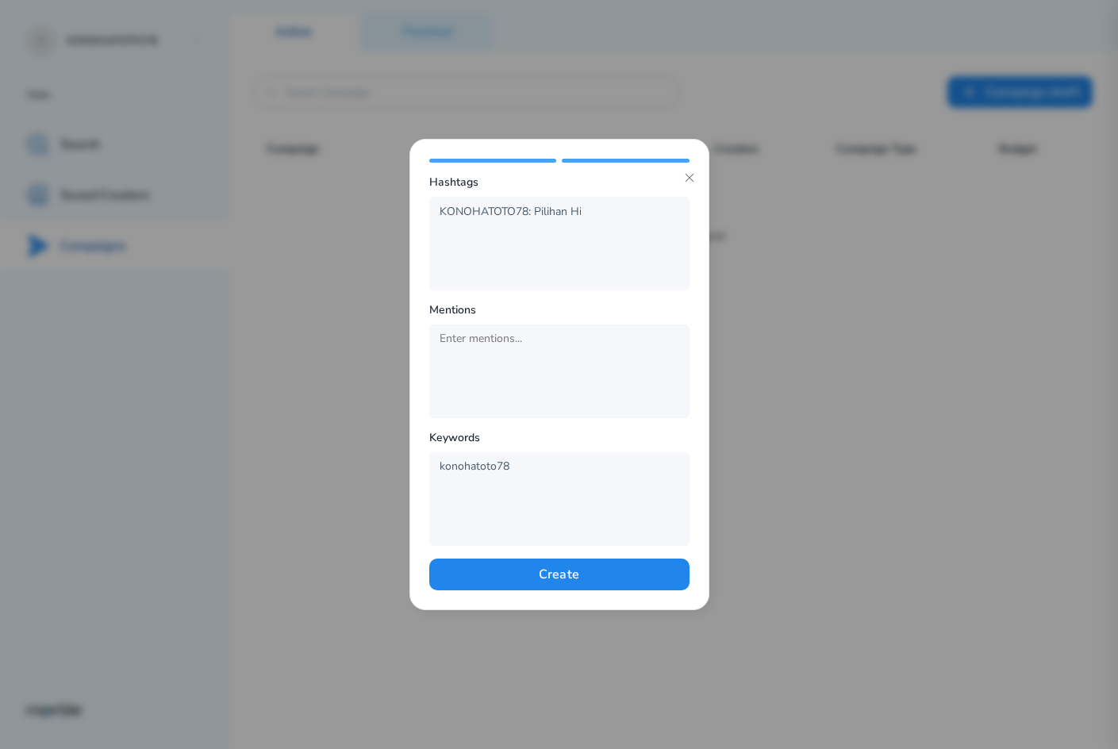
paste input "KONOHATOTO78 — platform hiburan online yang dikenal aman, fair, dan selalu memb…"
type input "KONOHATOTO78 — platform hiburan online yang dikenal aman, fair, dan selalu memb…"
drag, startPoint x: 529, startPoint y: 498, endPoint x: 559, endPoint y: 532, distance: 44.4
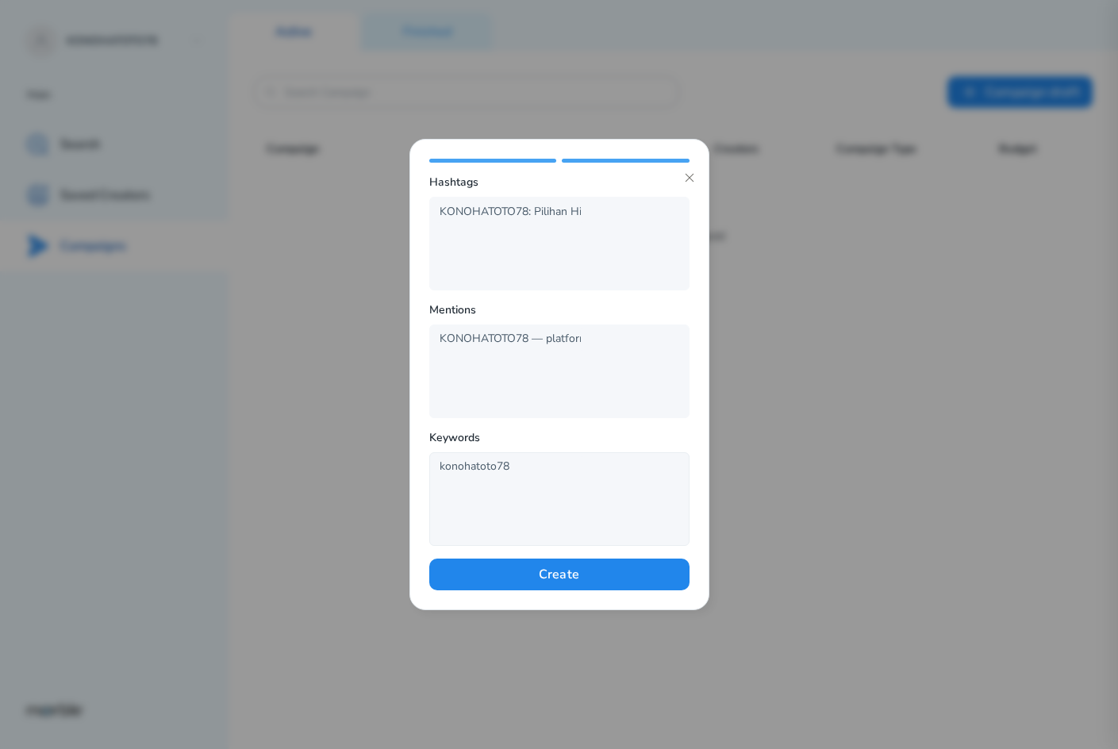
click at [529, 500] on div "konohatoto78" at bounding box center [510, 499] width 154 height 86
click at [565, 573] on button "Create" at bounding box center [559, 575] width 260 height 32
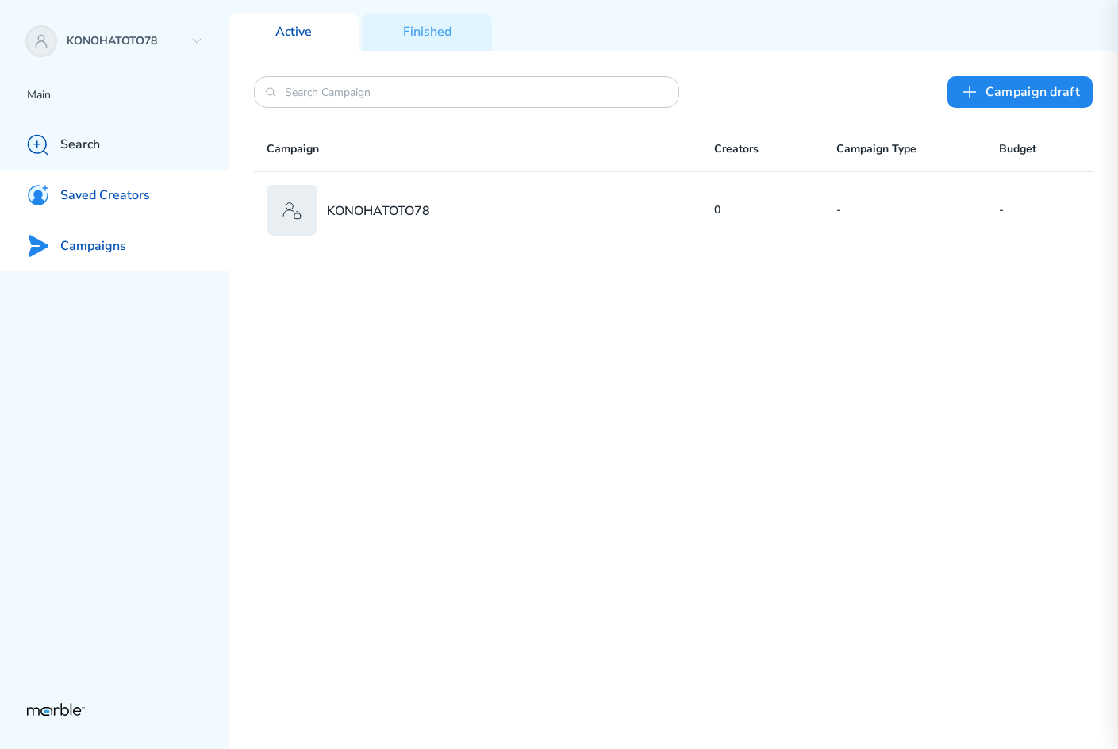
click at [85, 210] on div "Saved Creators" at bounding box center [114, 195] width 229 height 51
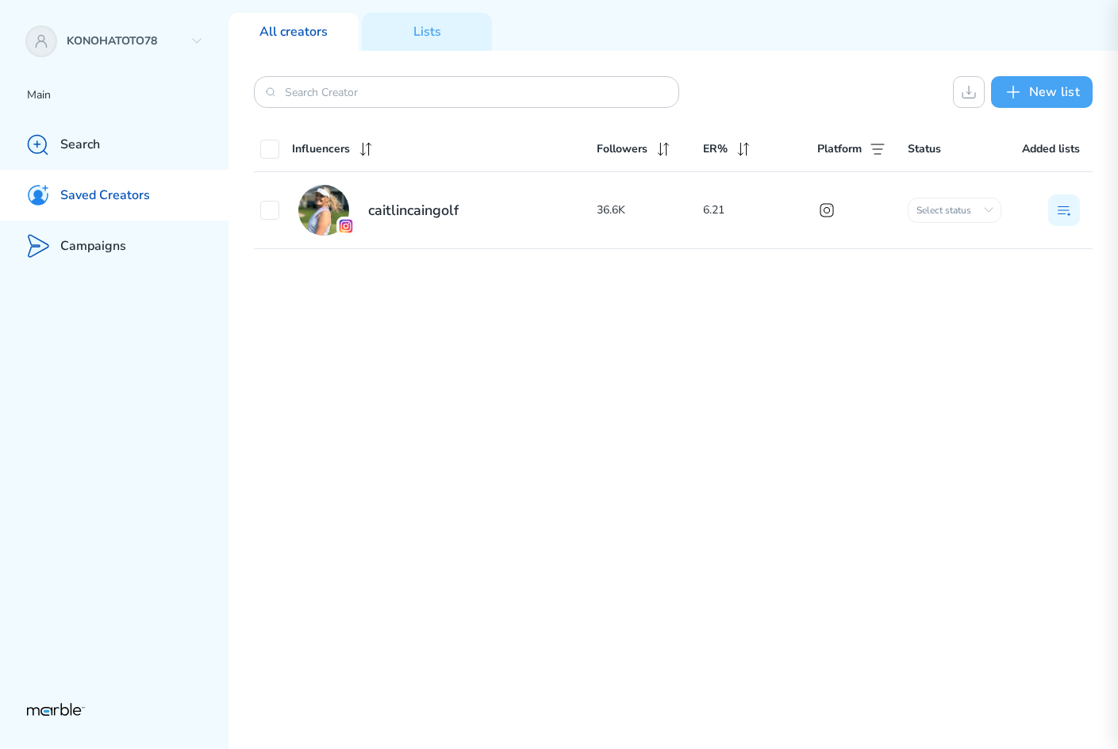
click at [1030, 96] on button "New list" at bounding box center [1042, 92] width 102 height 32
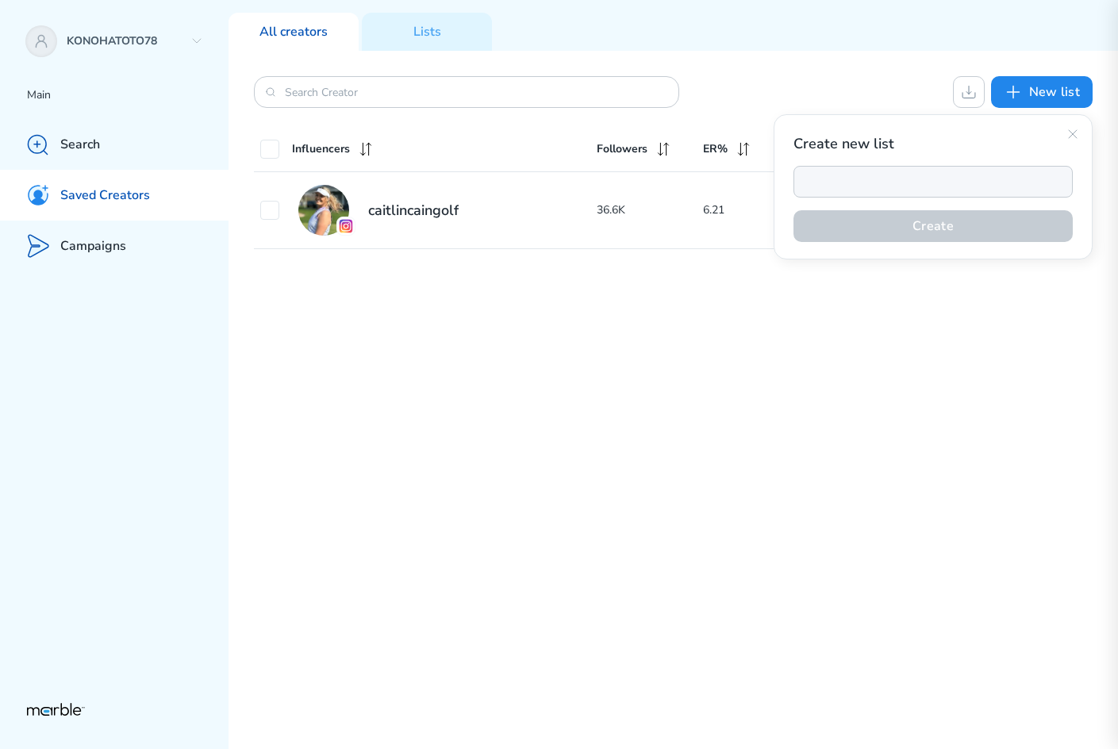
click at [918, 168] on input at bounding box center [933, 182] width 279 height 32
type input "KONOHATOTO78"
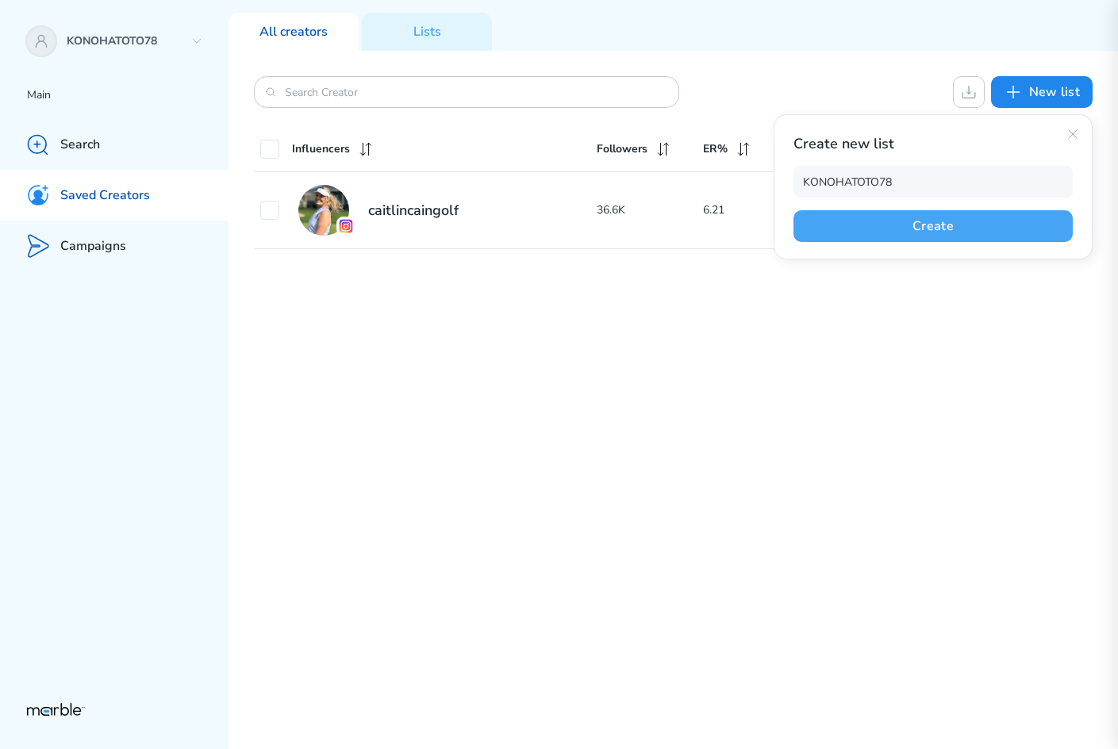
drag, startPoint x: 996, startPoint y: 225, endPoint x: 971, endPoint y: 265, distance: 47.8
click at [996, 226] on button "Create" at bounding box center [933, 226] width 279 height 32
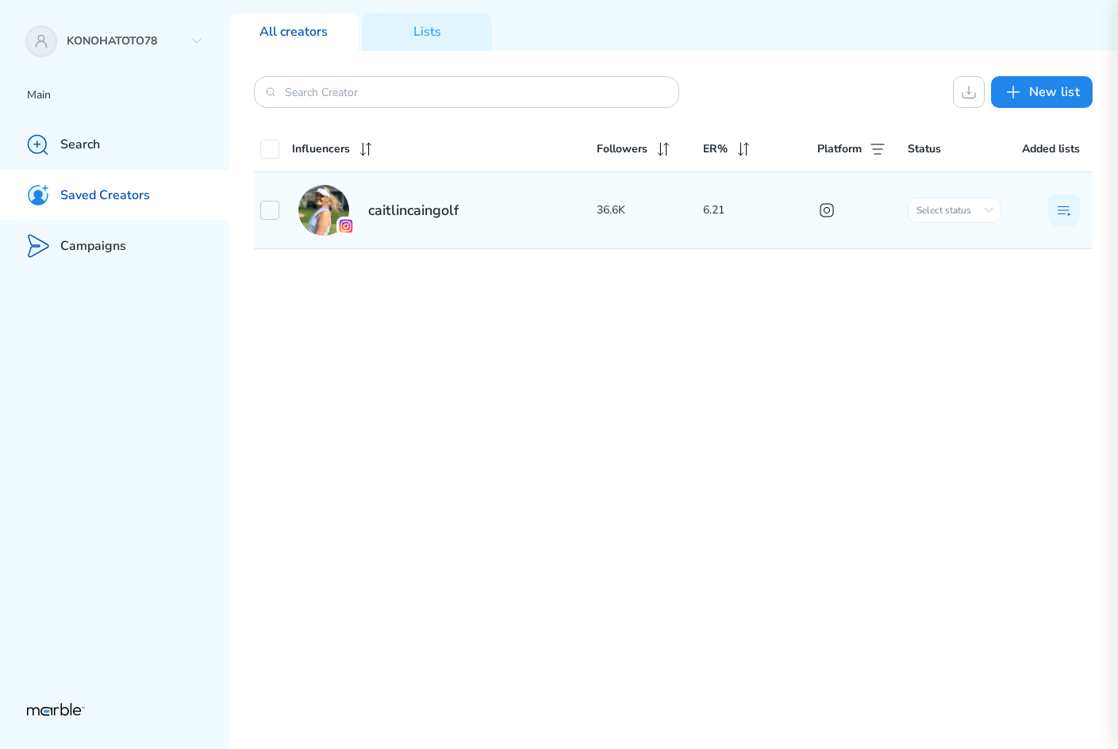
click at [278, 202] on input "checkbox" at bounding box center [269, 210] width 19 height 19
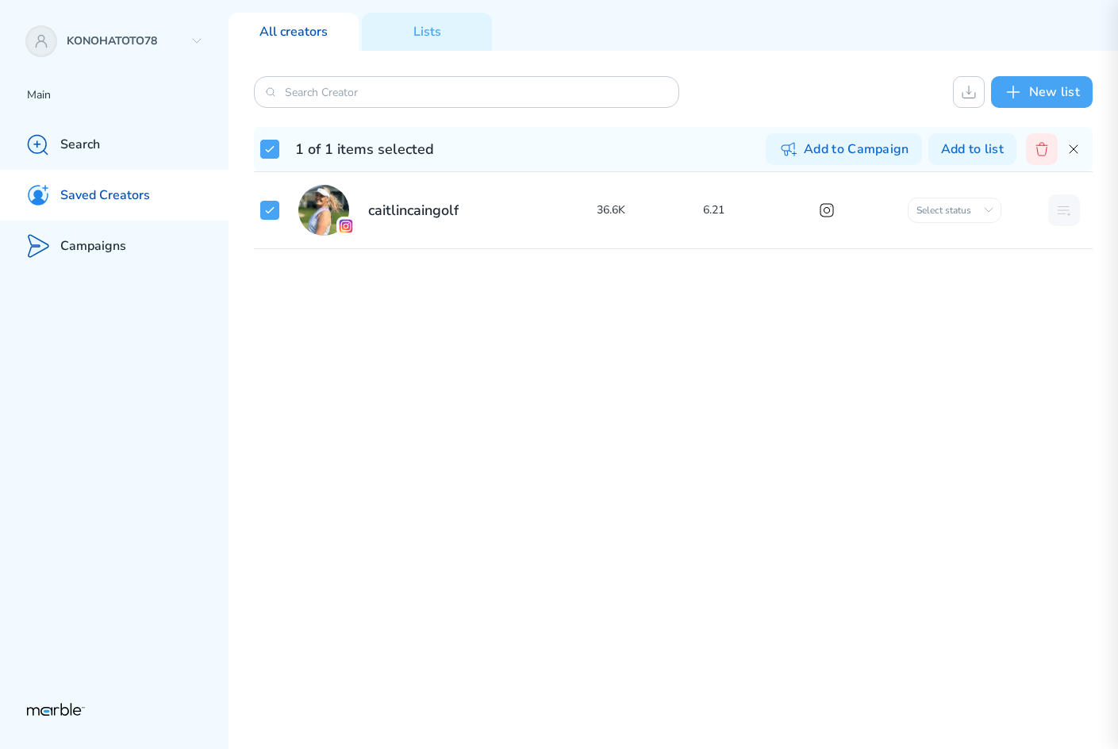
click at [1041, 78] on button "New list" at bounding box center [1042, 92] width 102 height 32
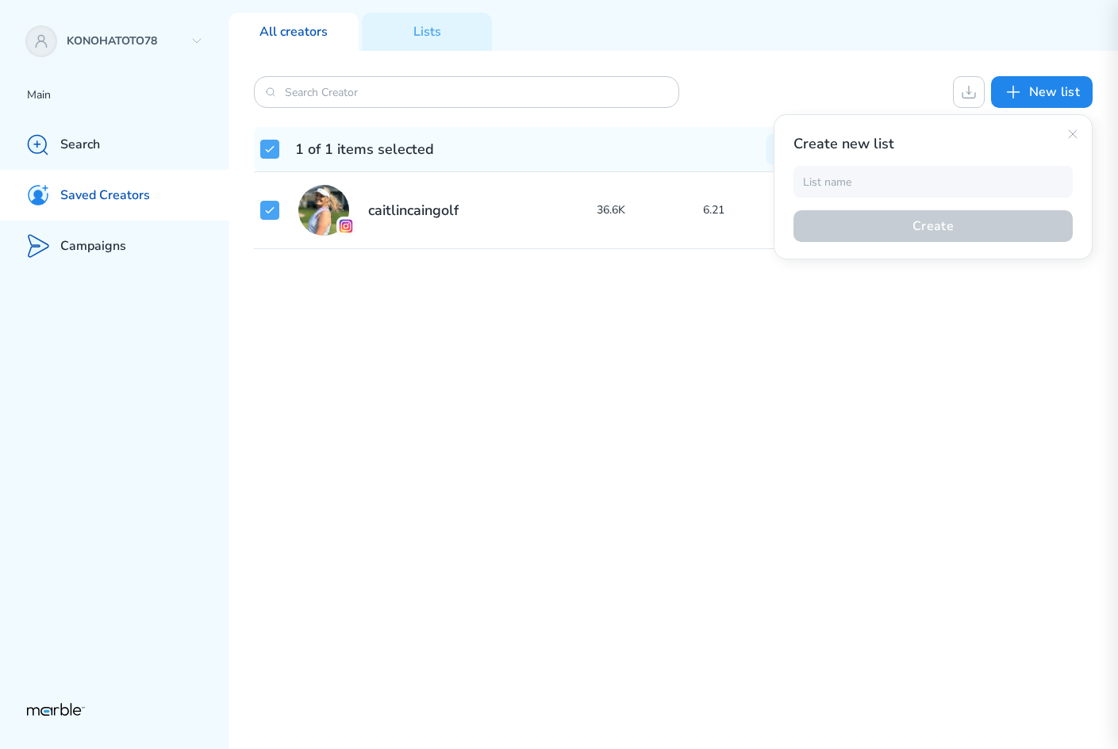
drag, startPoint x: 132, startPoint y: 193, endPoint x: 144, endPoint y: 218, distance: 28.4
click at [133, 193] on p "Saved Creators" at bounding box center [105, 195] width 90 height 17
checkbox input "true"
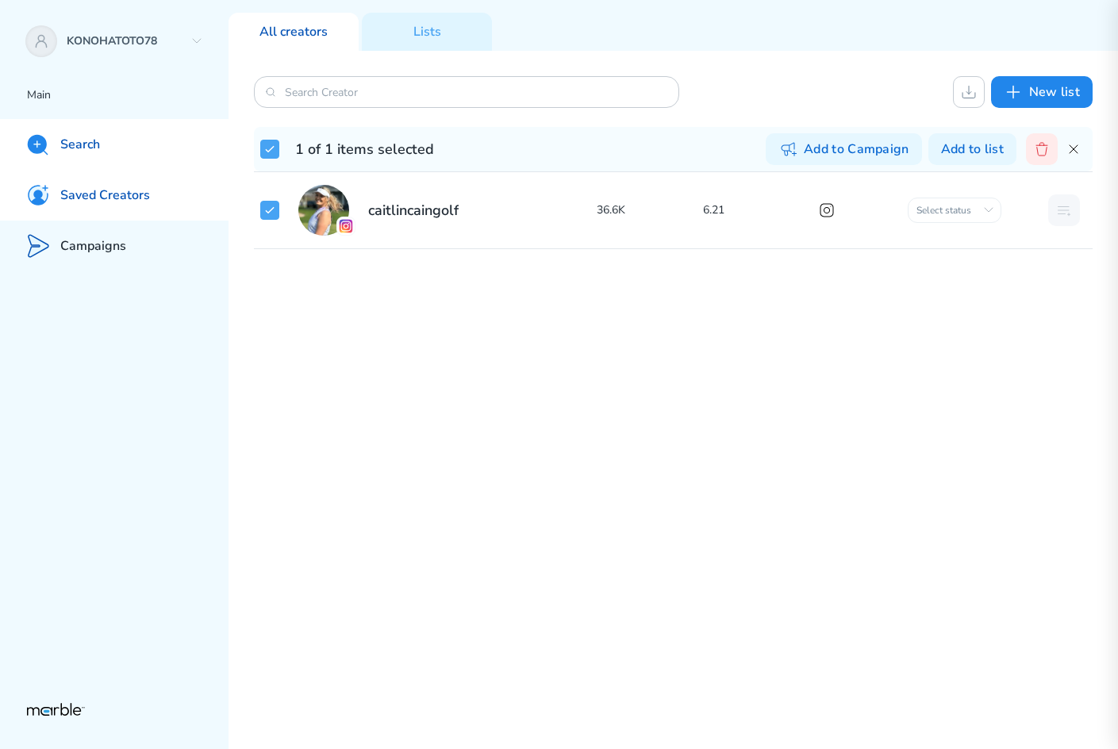
click at [78, 146] on p "Search" at bounding box center [80, 145] width 40 height 17
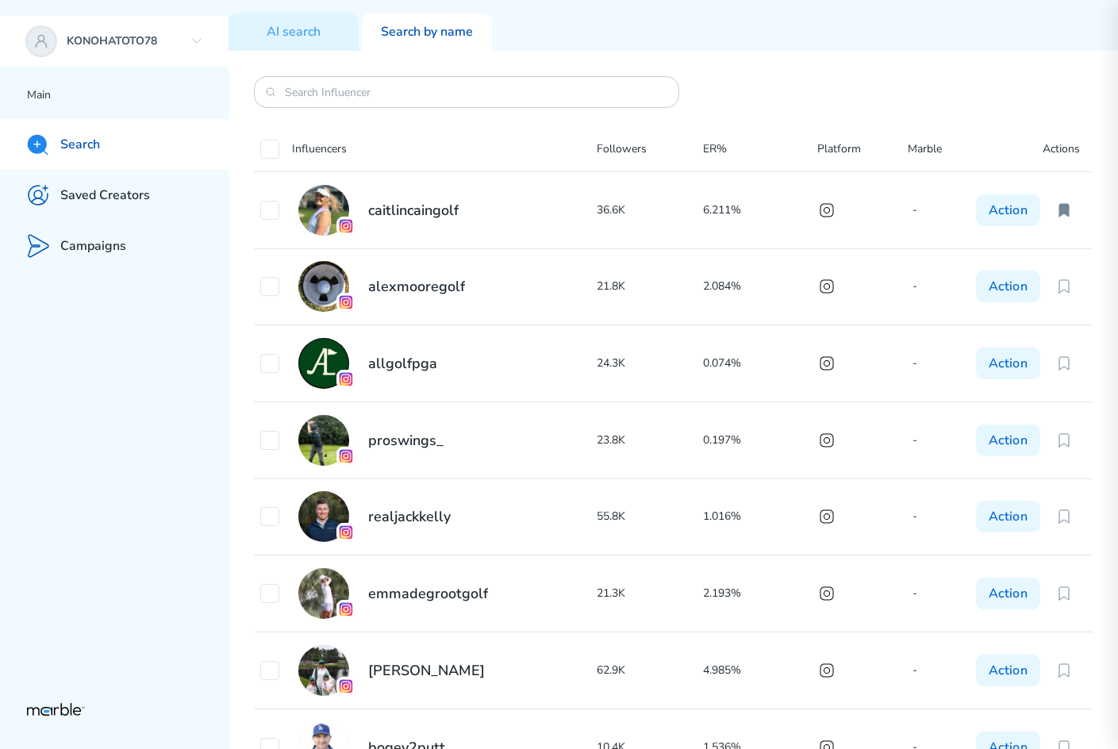
click at [133, 34] on p "KONOHATOTO78" at bounding box center [125, 41] width 117 height 15
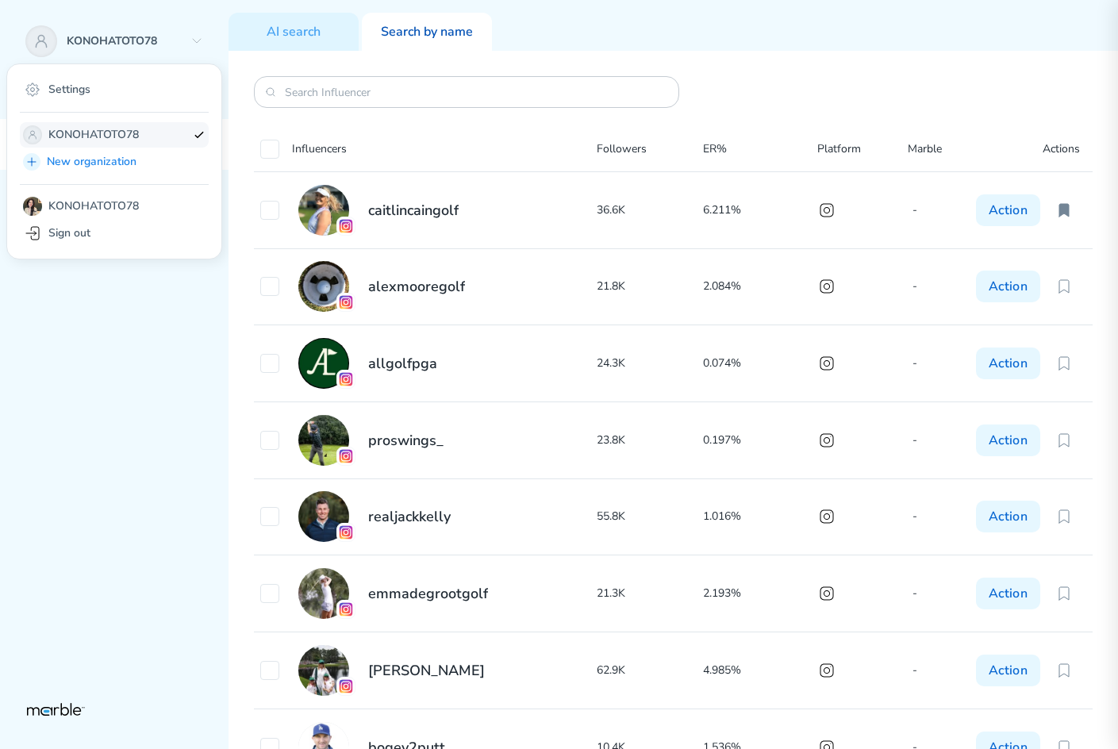
click at [27, 137] on icon at bounding box center [32, 135] width 13 height 13
click at [28, 135] on icon at bounding box center [32, 135] width 13 height 13
click at [37, 202] on img at bounding box center [32, 206] width 19 height 19
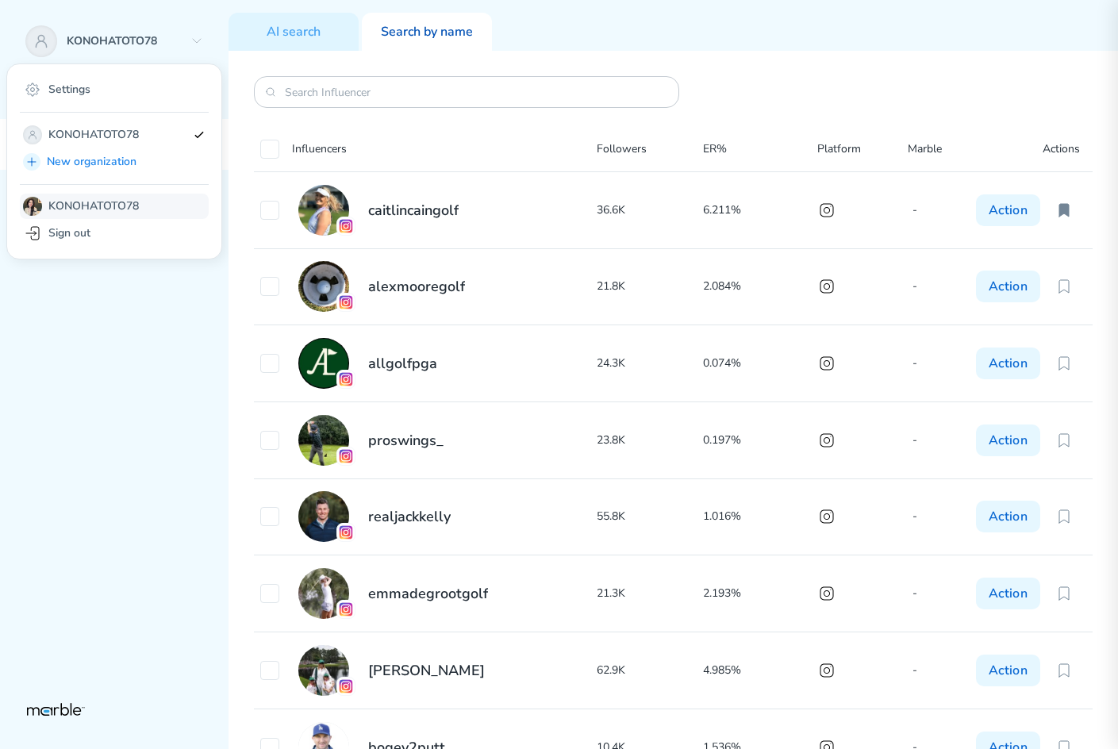
click at [55, 210] on p "KONOHATOTO78" at bounding box center [93, 206] width 90 height 15
click at [64, 707] on icon at bounding box center [56, 709] width 58 height 13
